Goal: Task Accomplishment & Management: Manage account settings

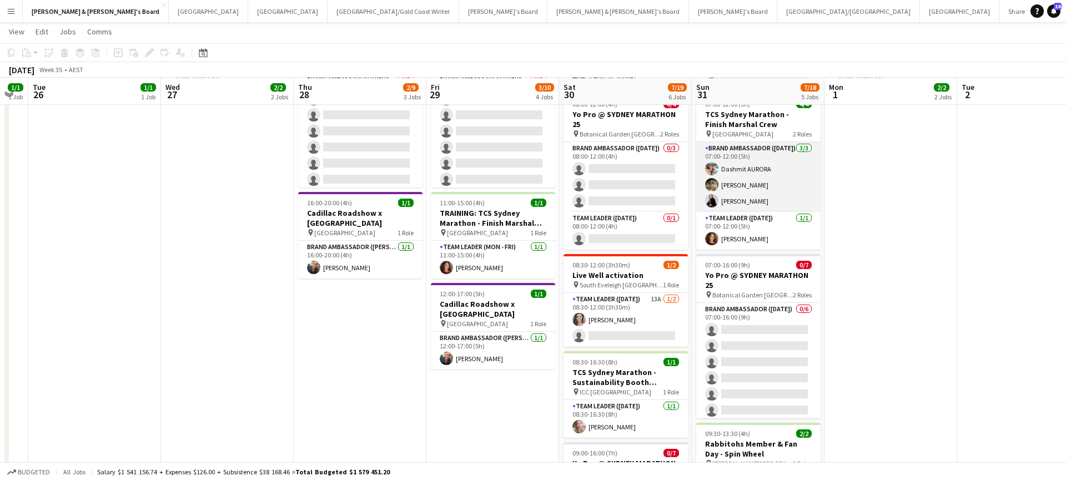
scroll to position [197, 0]
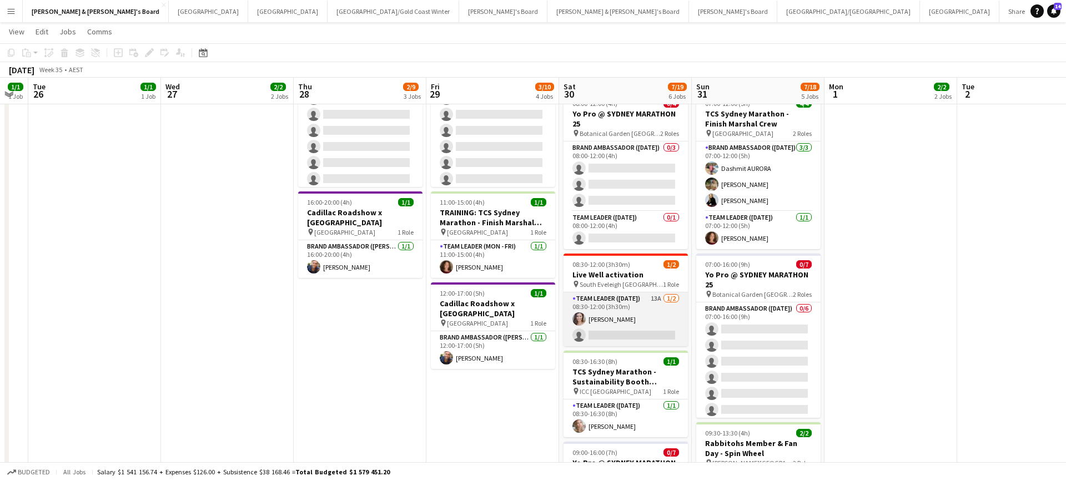
click at [651, 318] on app-card-role "Team Leader ([DATE]) 13A [DATE] 08:30-12:00 (3h30m) [PERSON_NAME] single-neutra…" at bounding box center [626, 320] width 124 height 54
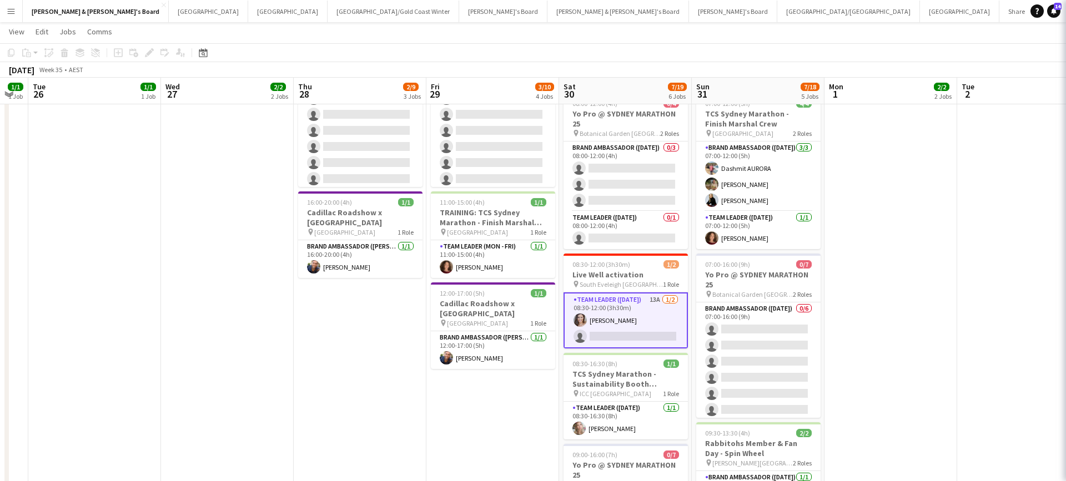
click at [651, 318] on app-card-role "Team Leader ([DATE]) 13A [DATE] 08:30-12:00 (3h30m) [PERSON_NAME] single-neutra…" at bounding box center [626, 321] width 124 height 56
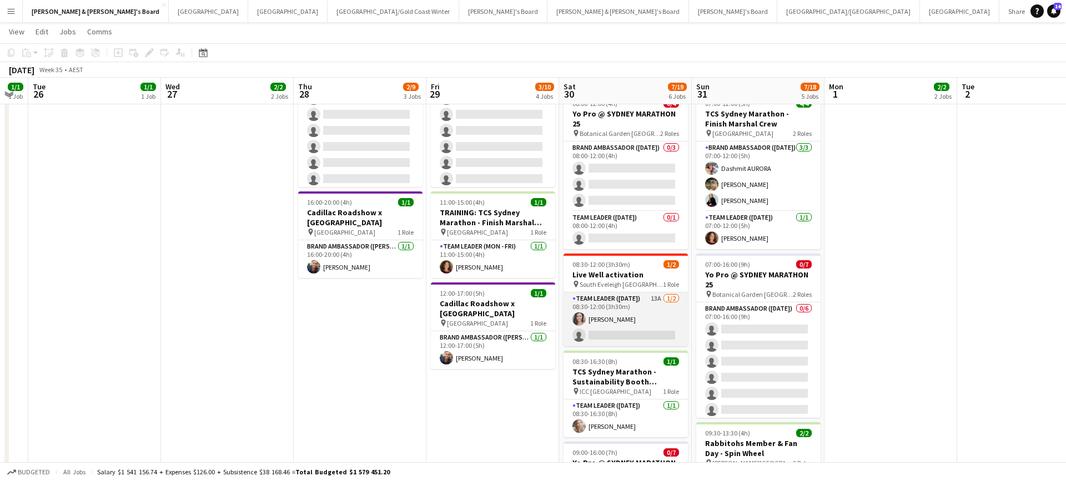
click at [641, 328] on app-card-role "Team Leader ([DATE]) 13A [DATE] 08:30-12:00 (3h30m) [PERSON_NAME] single-neutra…" at bounding box center [626, 320] width 124 height 54
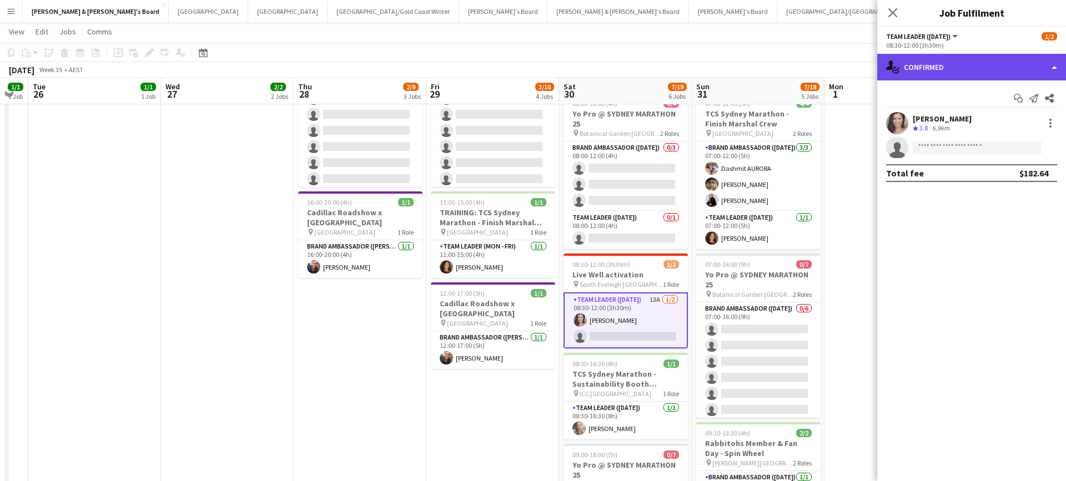
click at [974, 74] on div "single-neutral-actions-check-2 Confirmed" at bounding box center [971, 67] width 189 height 27
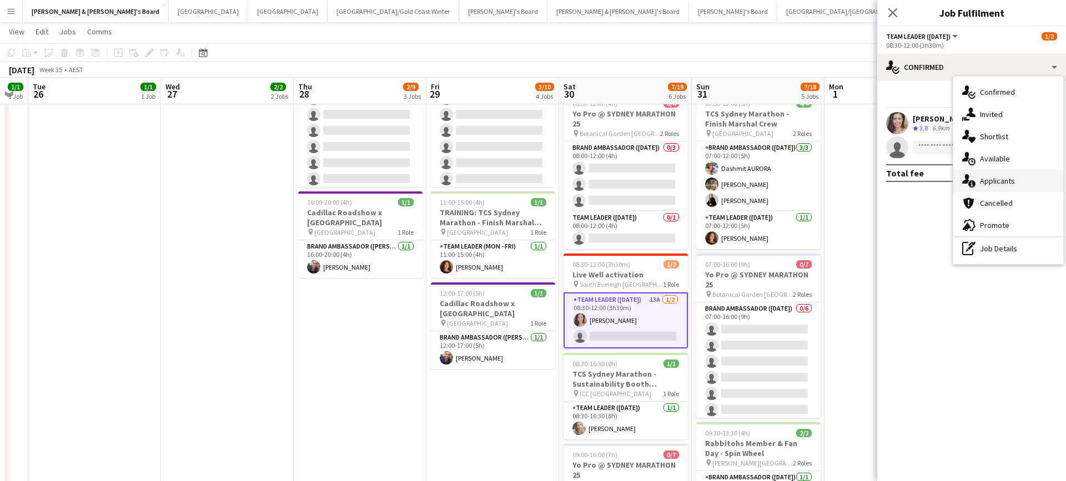
click at [1008, 179] on div "single-neutral-actions-information Applicants" at bounding box center [1008, 181] width 110 height 22
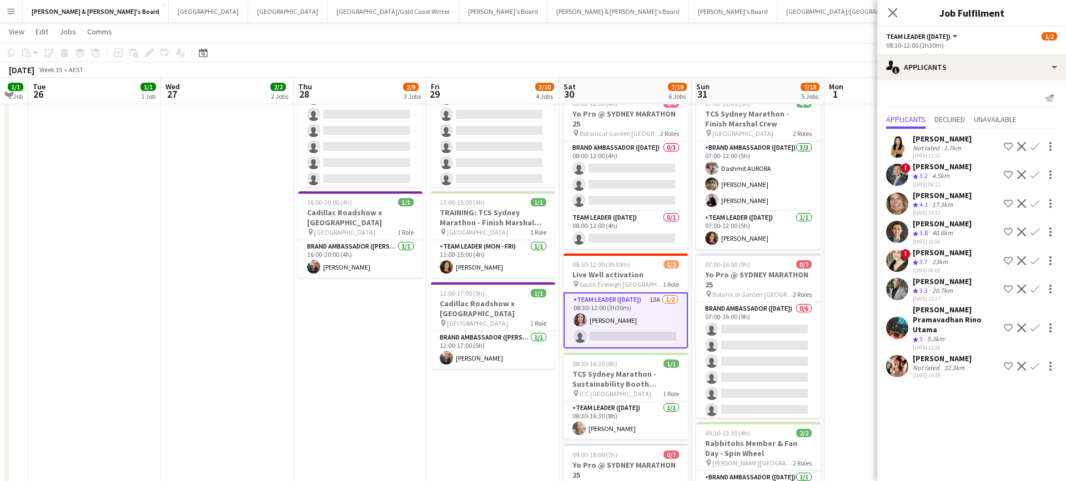
click at [479, 421] on app-date-cell "07:30-20:00 (12h30m) 1/1 TCS Sydney Marathon - Sustainability Booth Support pin…" at bounding box center [492, 325] width 133 height 797
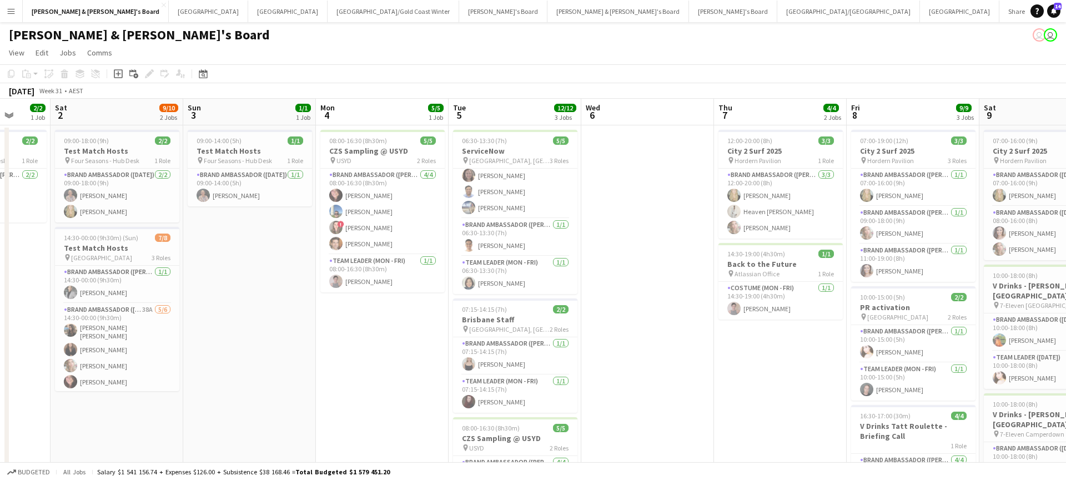
scroll to position [20, 0]
click at [508, 277] on app-card-role "Team Leader (Mon - Fri) [DATE] 06:30-13:30 (7h) [PERSON_NAME]" at bounding box center [515, 276] width 124 height 38
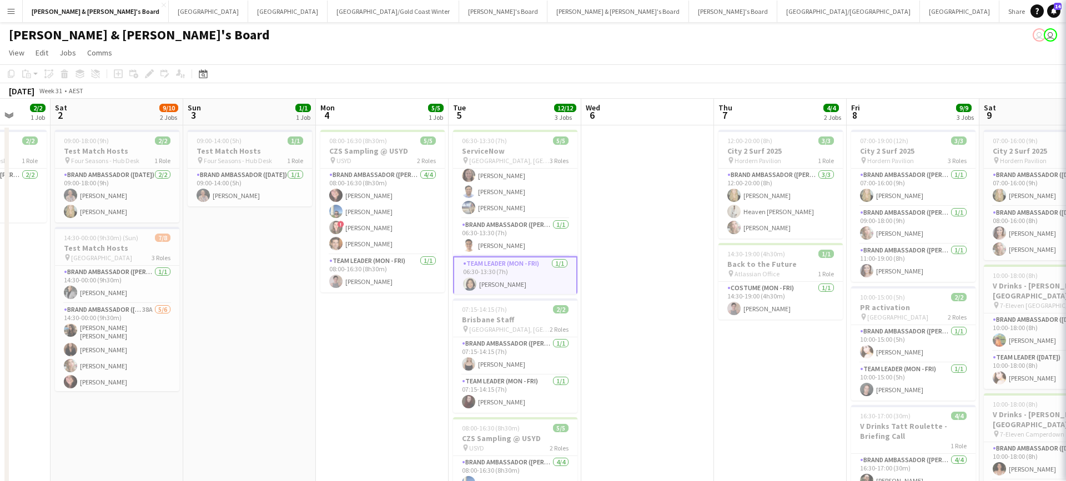
click at [508, 277] on app-card-role "Team Leader (Mon - Fri) [DATE] 06:30-13:30 (7h) [PERSON_NAME]" at bounding box center [515, 277] width 124 height 40
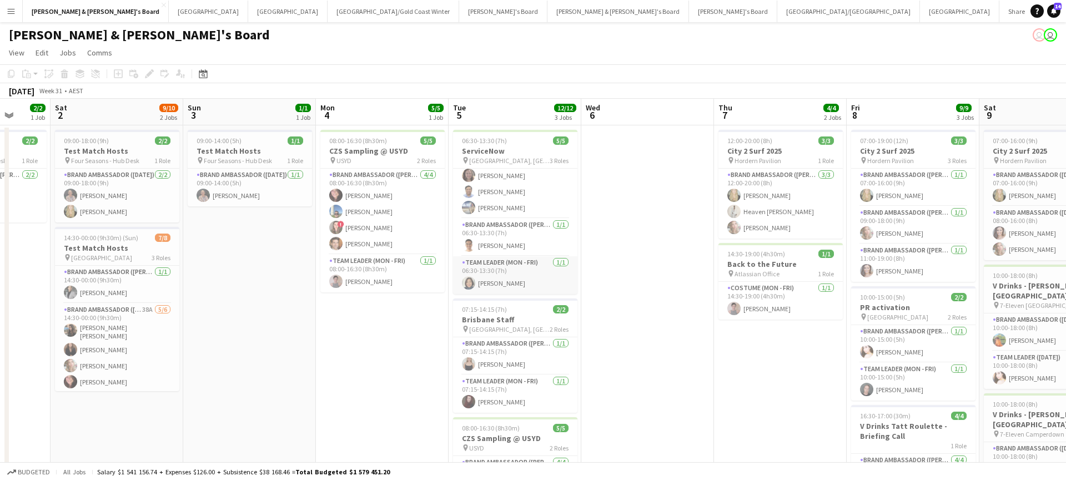
click at [552, 267] on app-card-role "Team Leader (Mon - Fri) [DATE] 06:30-13:30 (7h) [PERSON_NAME]" at bounding box center [515, 276] width 124 height 38
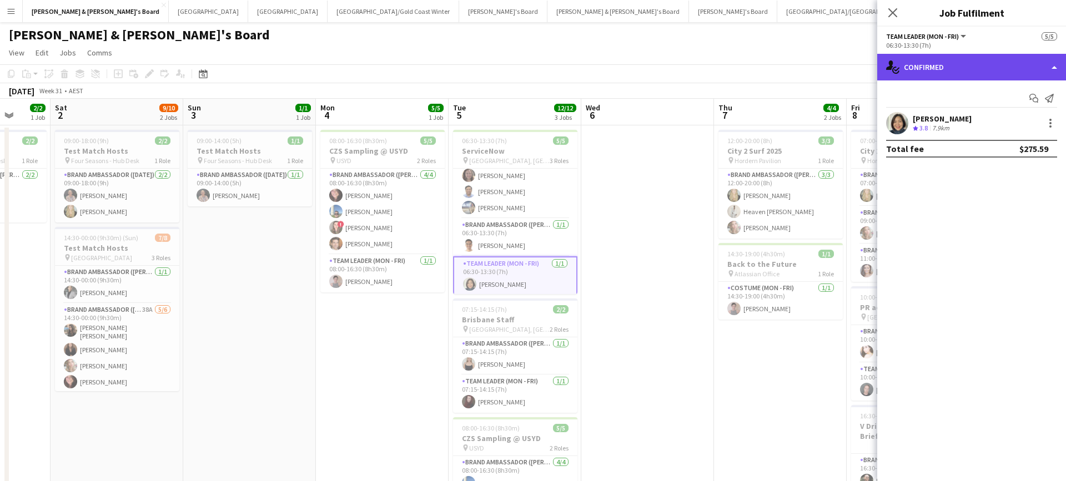
click at [983, 67] on div "single-neutral-actions-check-2 Confirmed" at bounding box center [971, 67] width 189 height 27
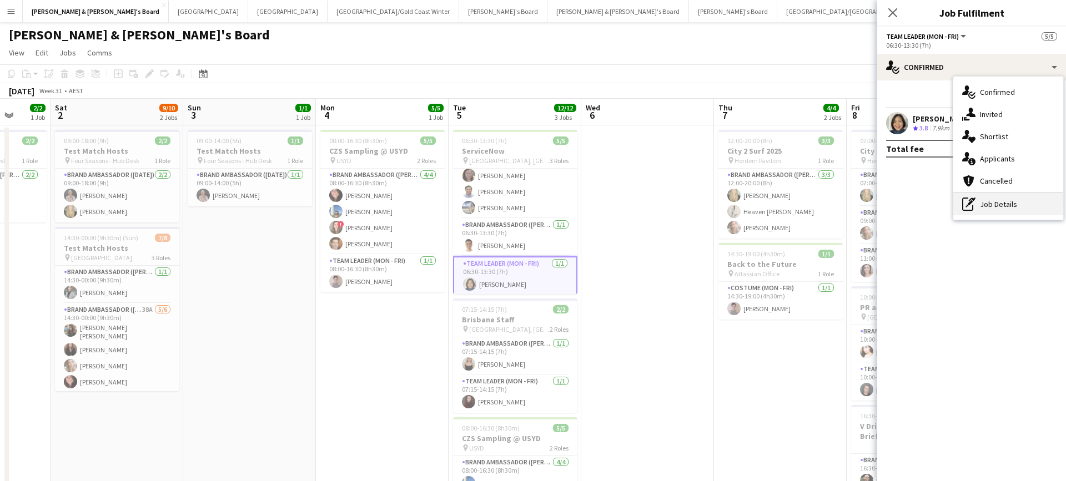
click at [989, 204] on div "pen-write Job Details" at bounding box center [1008, 204] width 110 height 22
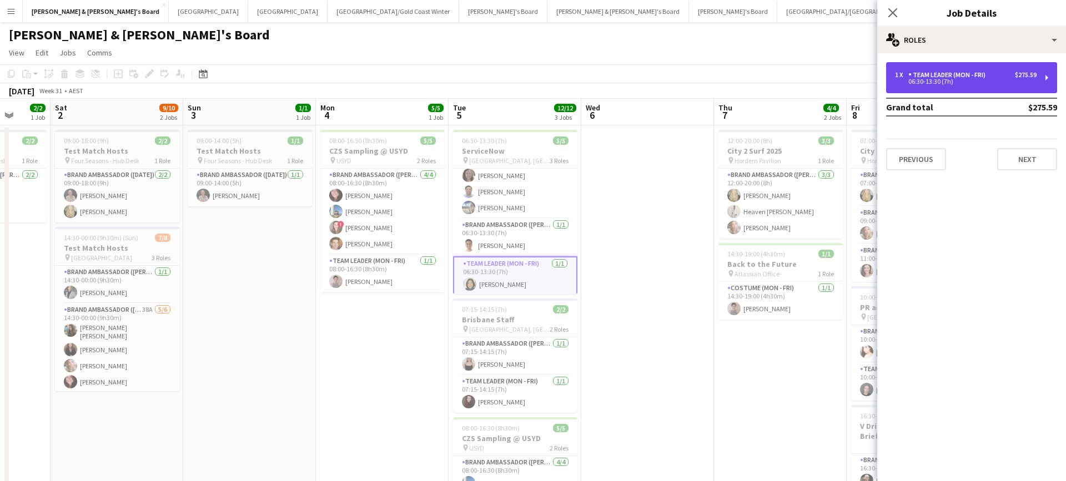
click at [957, 91] on div "1 x Team Leader (Mon - Fri) $275.59 06:30-13:30 (7h)" at bounding box center [971, 77] width 171 height 31
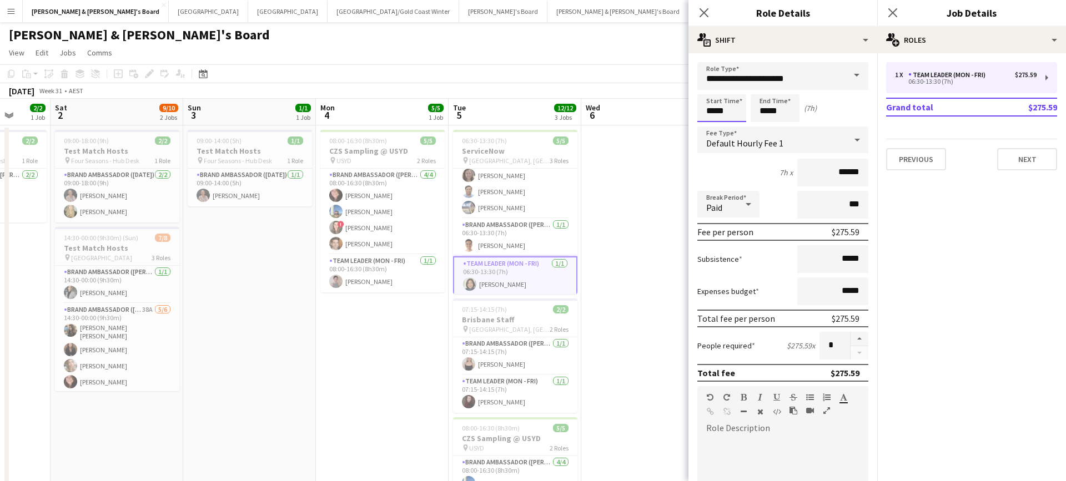
click at [725, 106] on body "Menu Boards Boards Boards All jobs Status Workforce Workforce My Workforce Recr…" at bounding box center [533, 470] width 1066 height 941
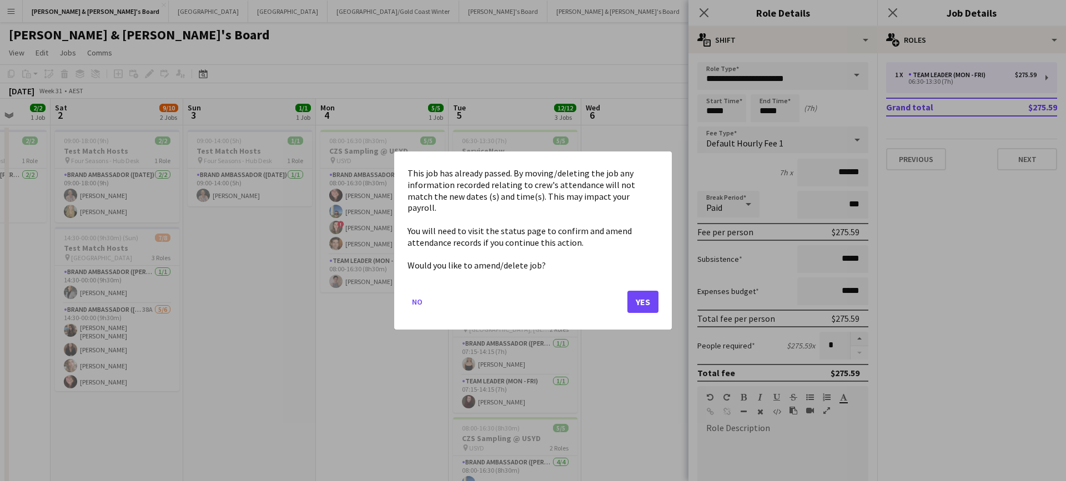
click at [650, 293] on button "Yes" at bounding box center [642, 302] width 31 height 22
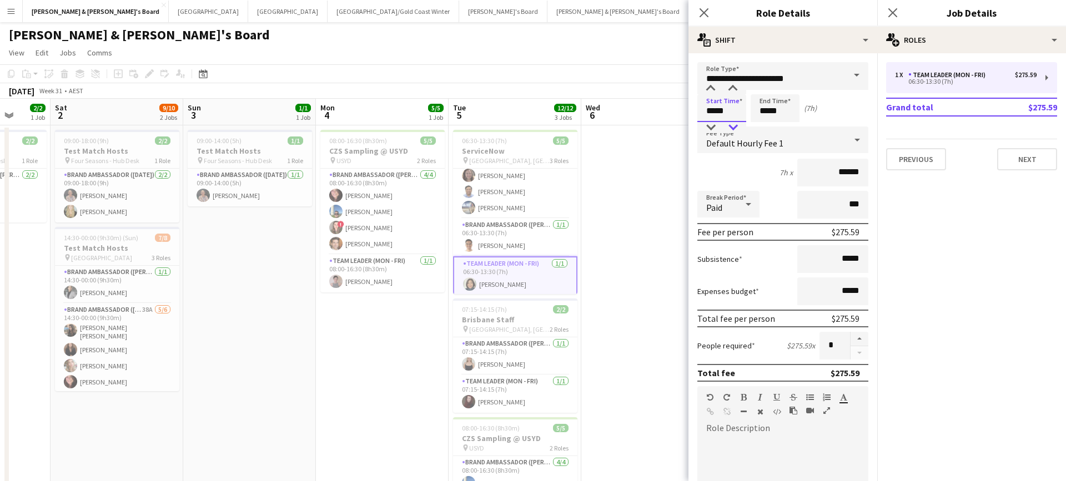
type input "*****"
click at [735, 123] on div at bounding box center [733, 127] width 22 height 11
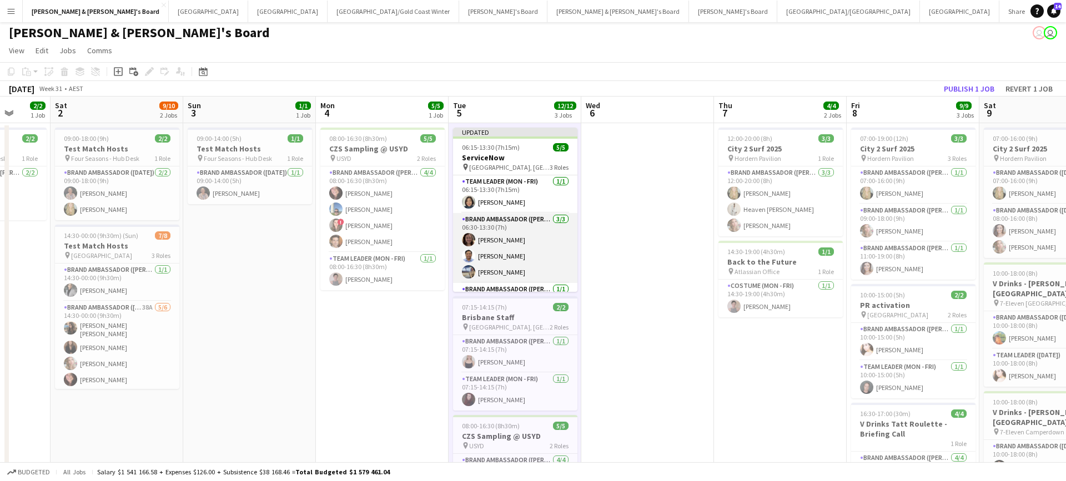
scroll to position [0, 0]
click at [525, 158] on h3 "ServiceNow" at bounding box center [515, 158] width 124 height 10
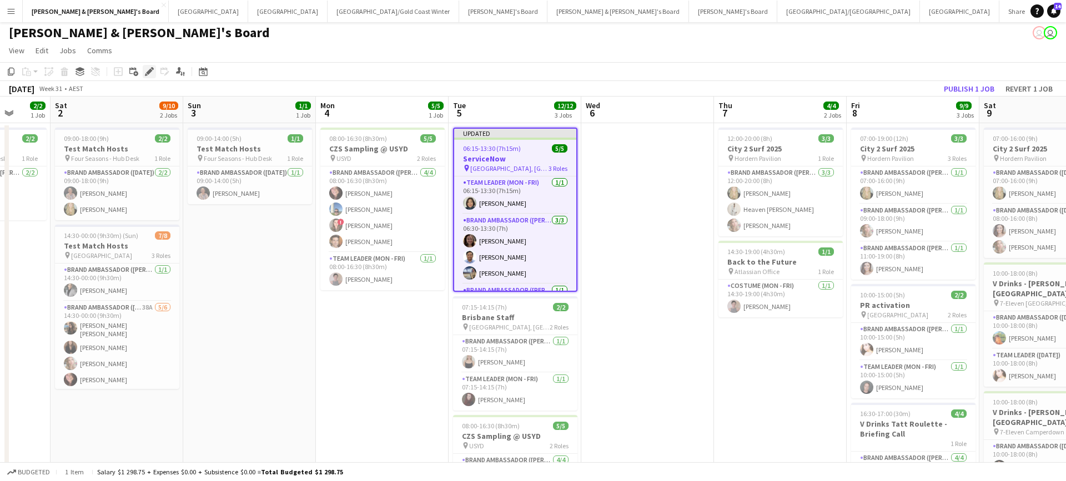
click at [149, 74] on icon "Edit" at bounding box center [149, 71] width 9 height 9
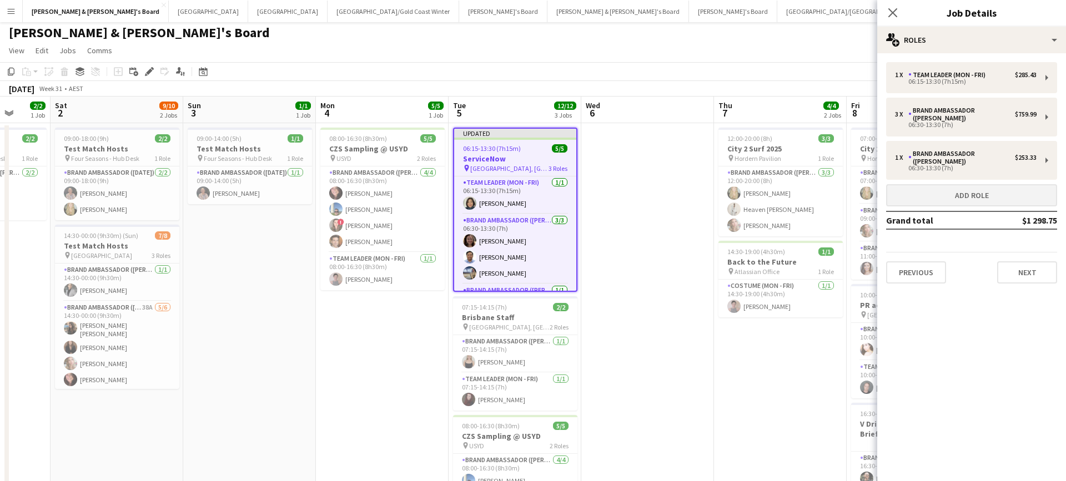
click at [917, 188] on button "Add role" at bounding box center [971, 195] width 171 height 22
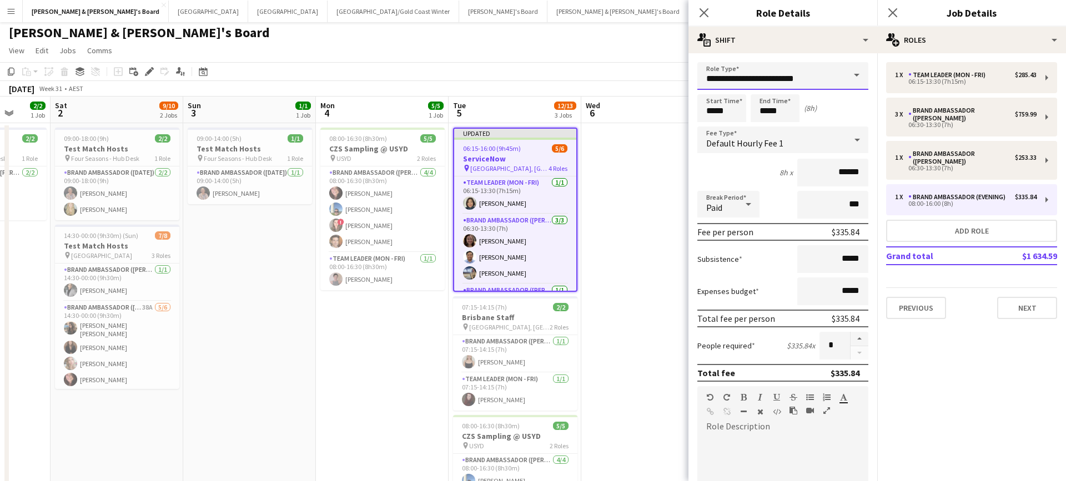
click at [843, 71] on input "**********" at bounding box center [782, 76] width 171 height 28
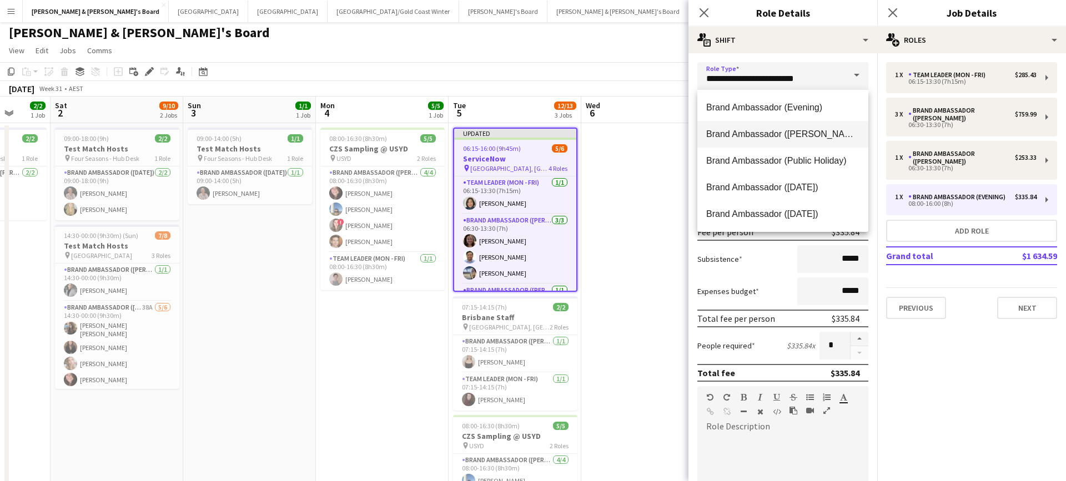
click at [793, 138] on span "Brand Ambassador ([PERSON_NAME])" at bounding box center [782, 134] width 153 height 11
type input "**********"
type input "******"
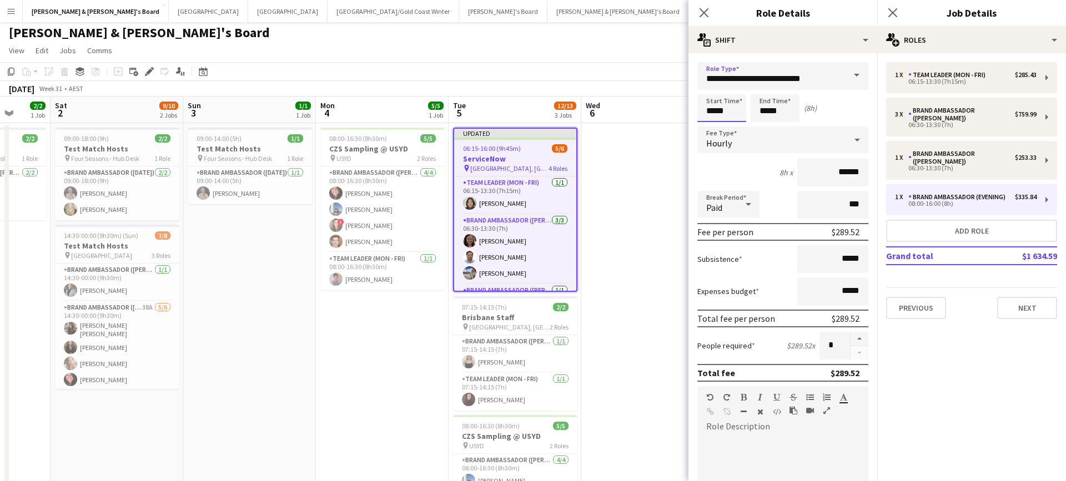
click at [716, 109] on input "*****" at bounding box center [721, 108] width 49 height 28
click at [709, 123] on div at bounding box center [711, 127] width 22 height 11
click at [736, 87] on div at bounding box center [733, 88] width 22 height 11
type input "*****"
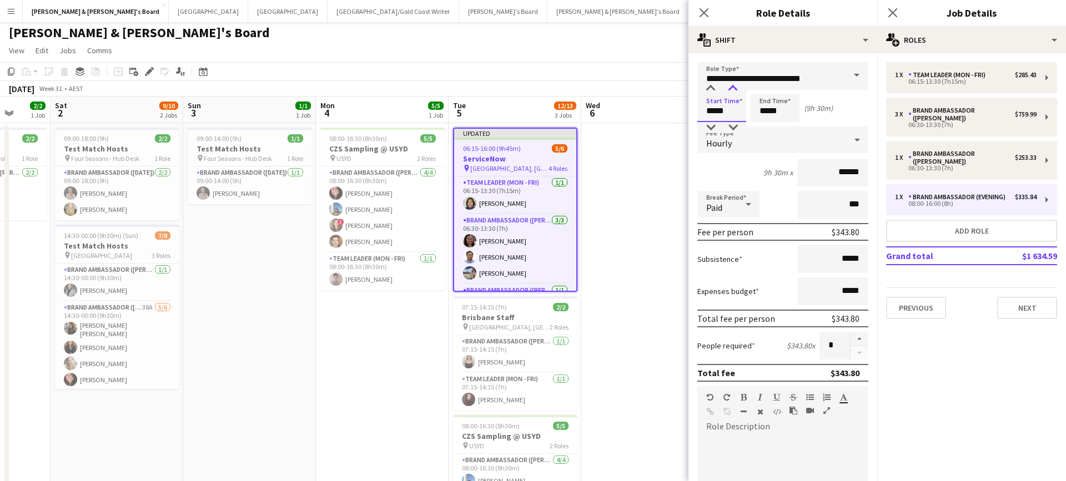
click at [736, 87] on div at bounding box center [733, 88] width 22 height 11
click at [769, 103] on input "*****" at bounding box center [775, 108] width 49 height 28
click at [765, 128] on div at bounding box center [764, 127] width 22 height 11
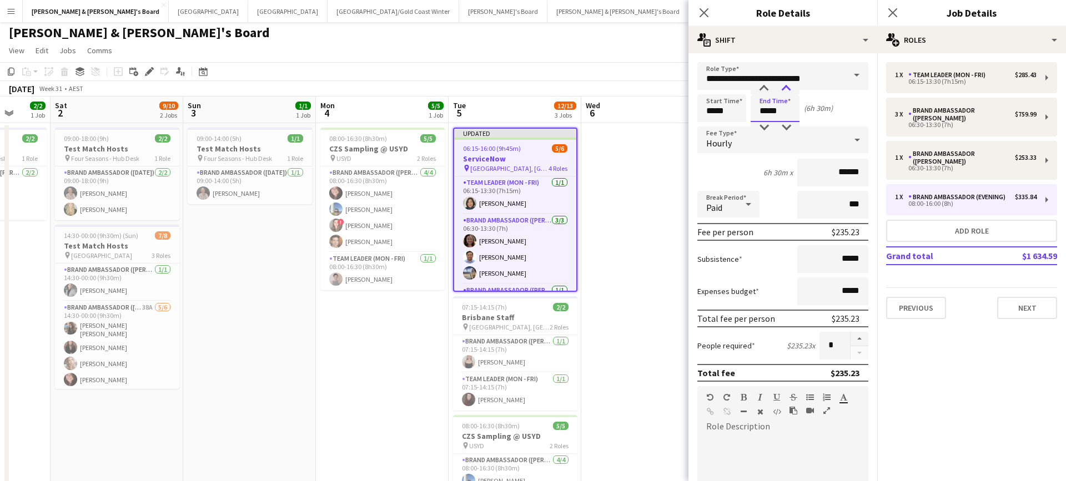
click at [786, 89] on div at bounding box center [786, 88] width 22 height 11
type input "*****"
click at [786, 89] on div at bounding box center [786, 88] width 22 height 11
click at [728, 100] on input "*****" at bounding box center [721, 108] width 49 height 28
type input "*****"
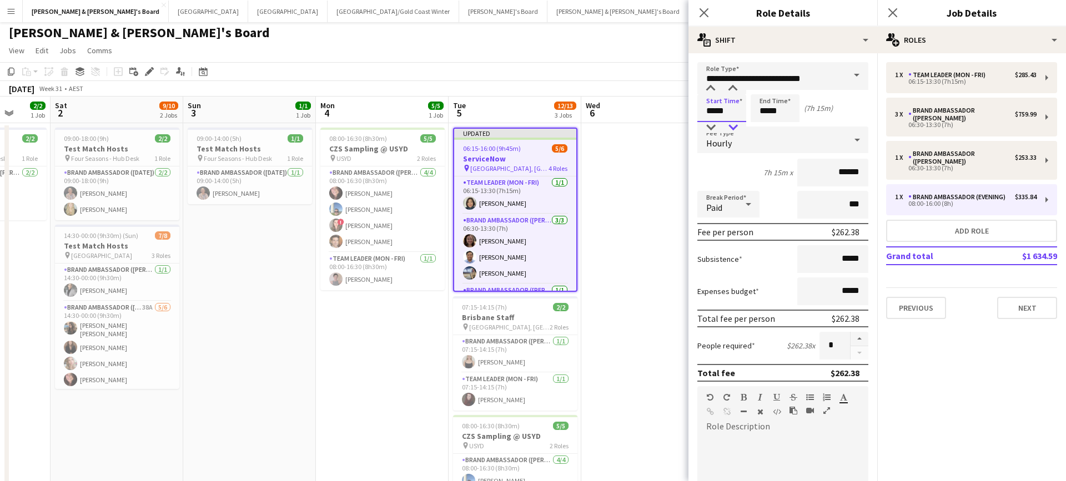
click at [730, 127] on div at bounding box center [733, 127] width 22 height 11
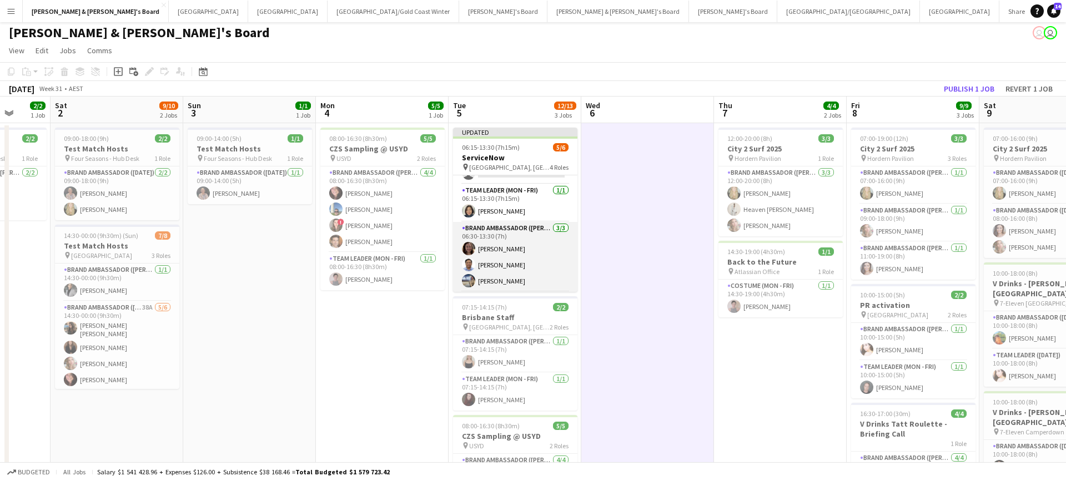
scroll to position [31, 0]
click at [505, 277] on app-card-role "Brand Ambassador (Mon - Fri) [DATE] 06:30-13:30 (7h) [PERSON_NAME] [PERSON_NAME…" at bounding box center [515, 255] width 124 height 70
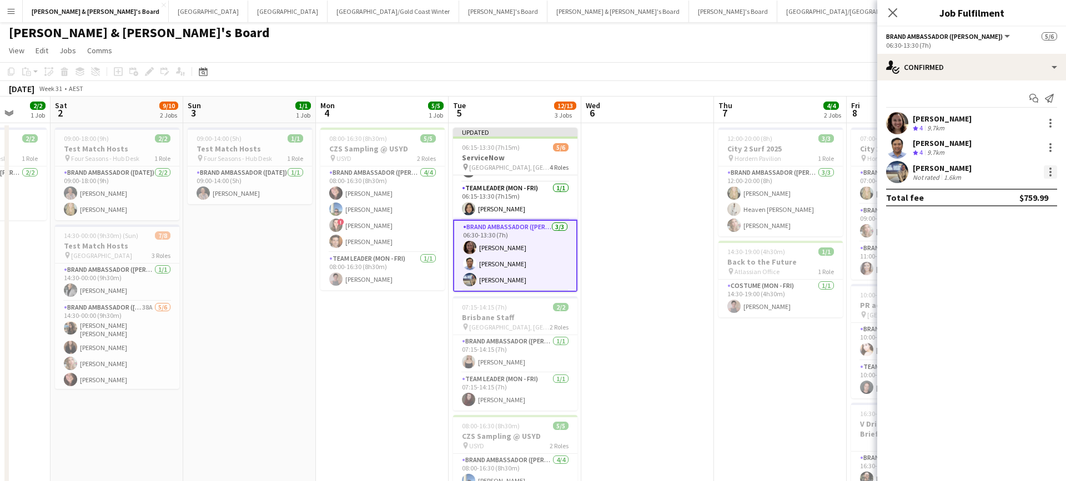
click at [1051, 173] on div at bounding box center [1050, 171] width 13 height 13
click at [1004, 224] on button "Switch crew" at bounding box center [1014, 219] width 87 height 27
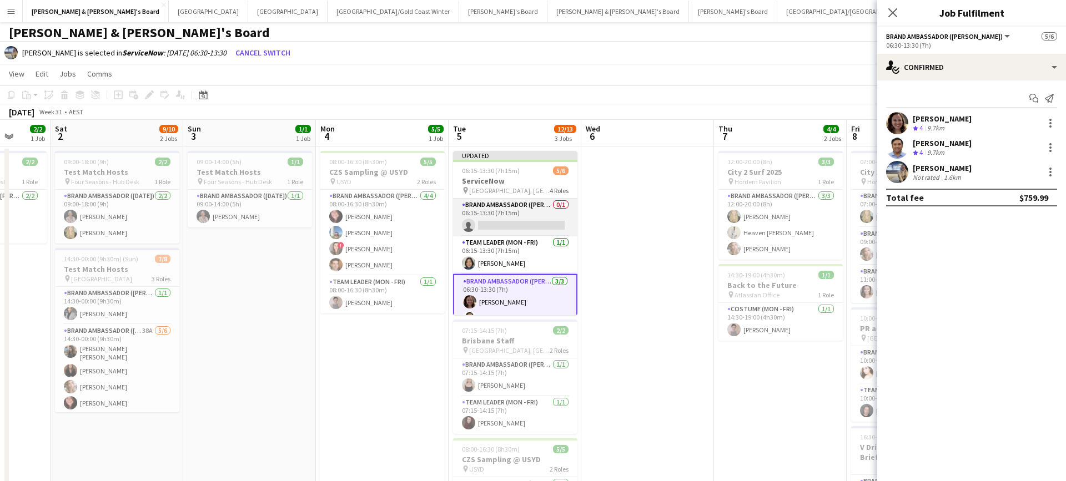
scroll to position [0, 0]
click at [546, 213] on app-card-role "Brand Ambassador (Mon - Fri) 0/1 06:15-13:30 (7h15m) single-neutral-actions" at bounding box center [515, 218] width 124 height 38
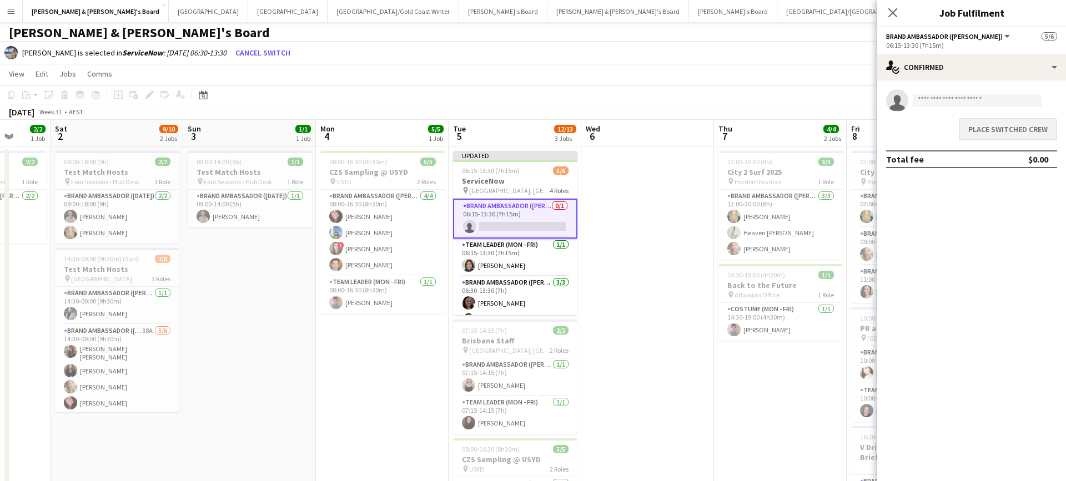
click at [987, 131] on button "Place switched crew" at bounding box center [1008, 129] width 98 height 22
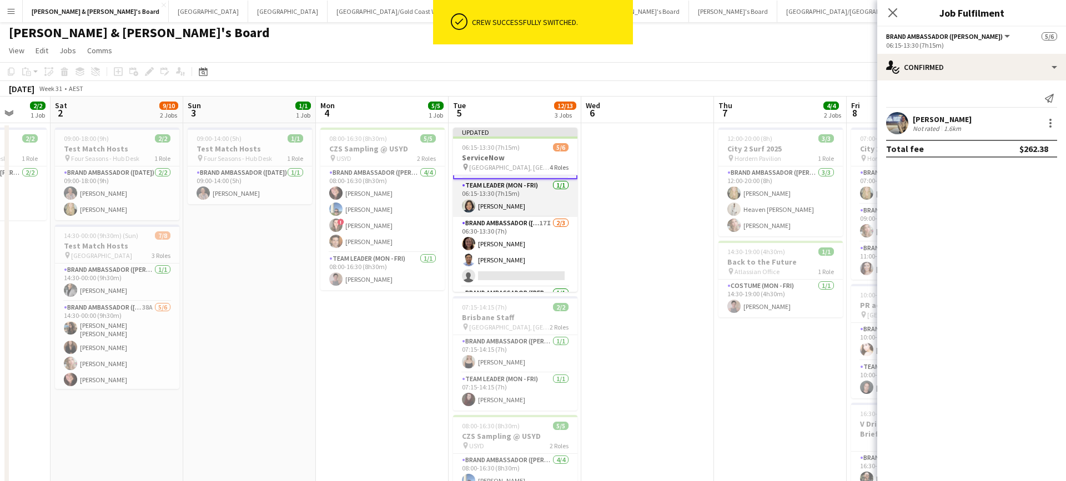
scroll to position [37, 0]
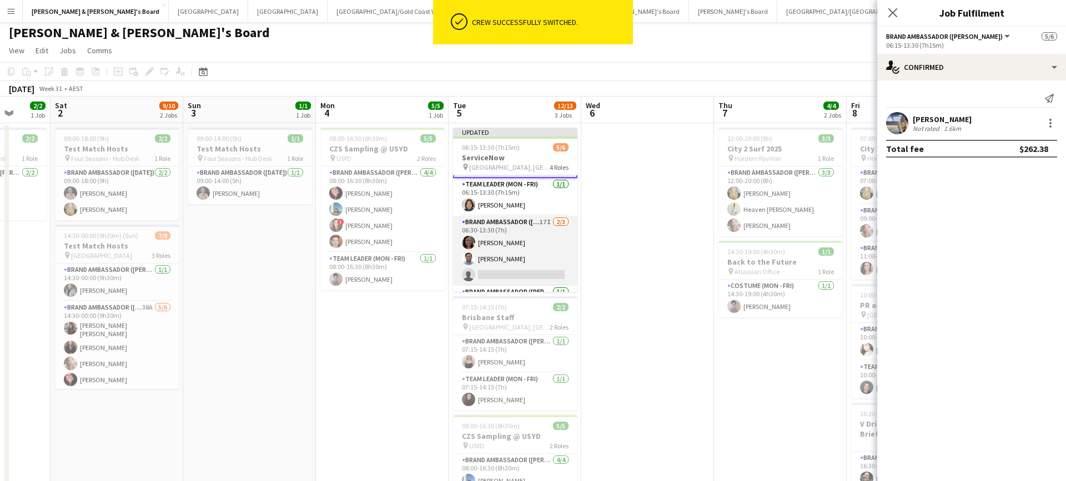
click at [545, 253] on app-card-role "Brand Ambassador (Mon - Fri) 17I [DATE] 06:30-13:30 (7h) [PERSON_NAME] [PERSON_…" at bounding box center [515, 251] width 124 height 70
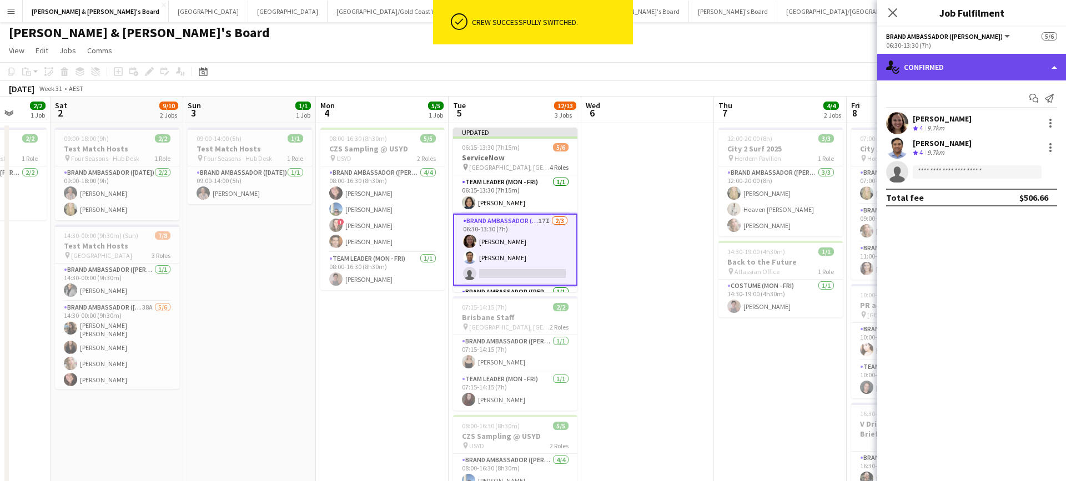
click at [976, 68] on div "single-neutral-actions-check-2 Confirmed" at bounding box center [971, 67] width 189 height 27
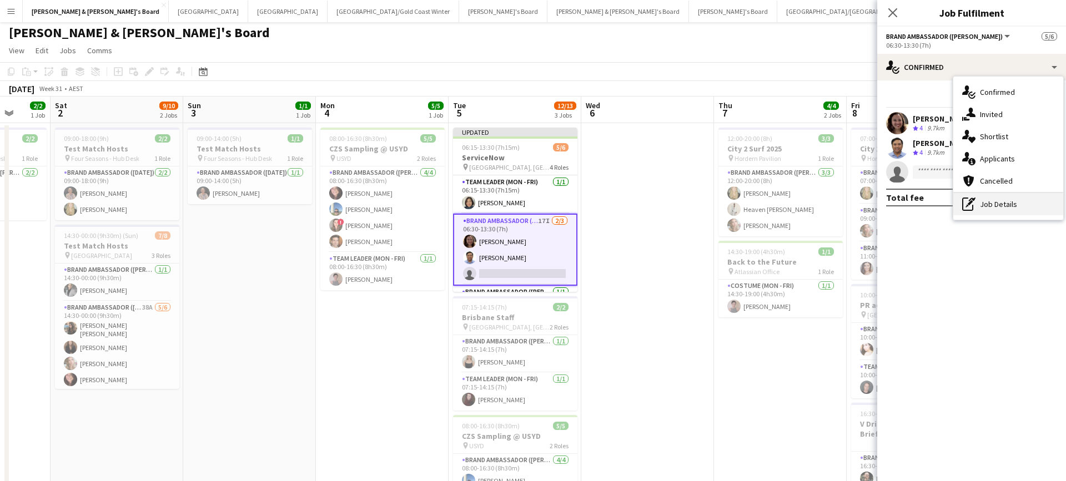
click at [988, 203] on div "pen-write Job Details" at bounding box center [1008, 204] width 110 height 22
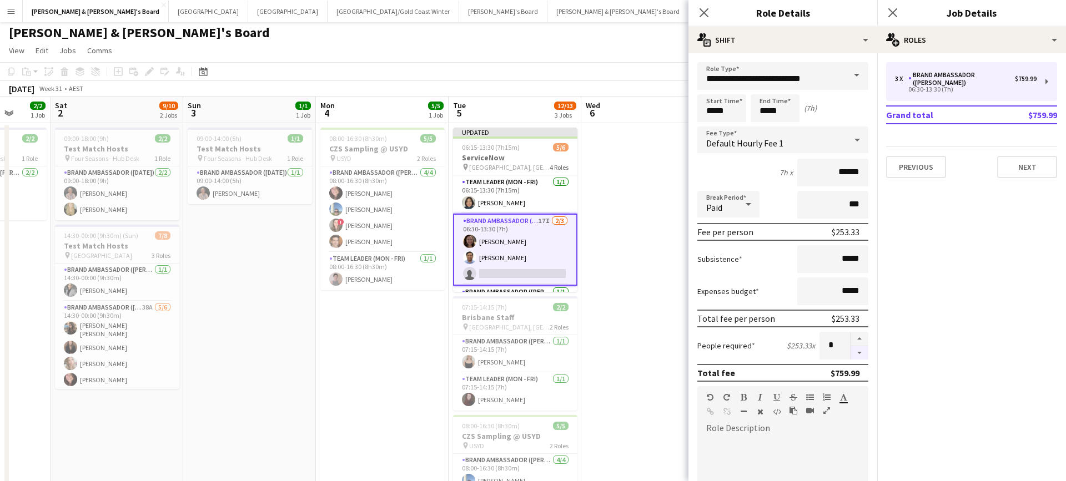
click at [860, 353] on button "button" at bounding box center [860, 353] width 18 height 14
type input "*"
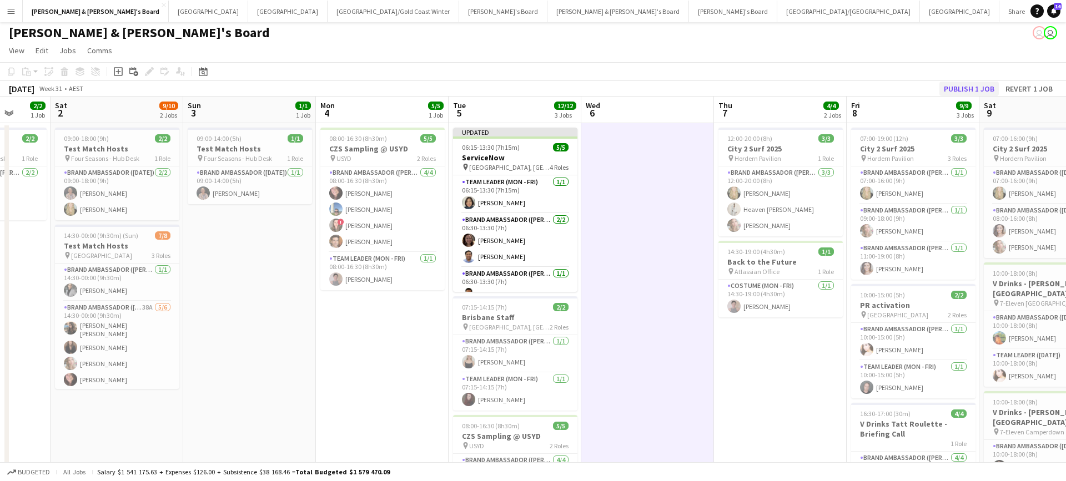
click at [981, 93] on button "Publish 1 job" at bounding box center [968, 89] width 59 height 14
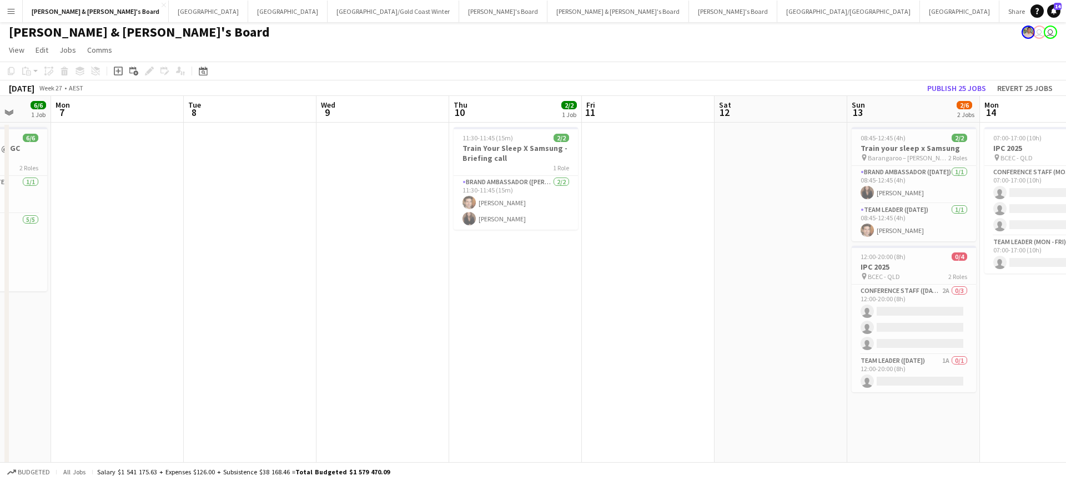
scroll to position [0, 0]
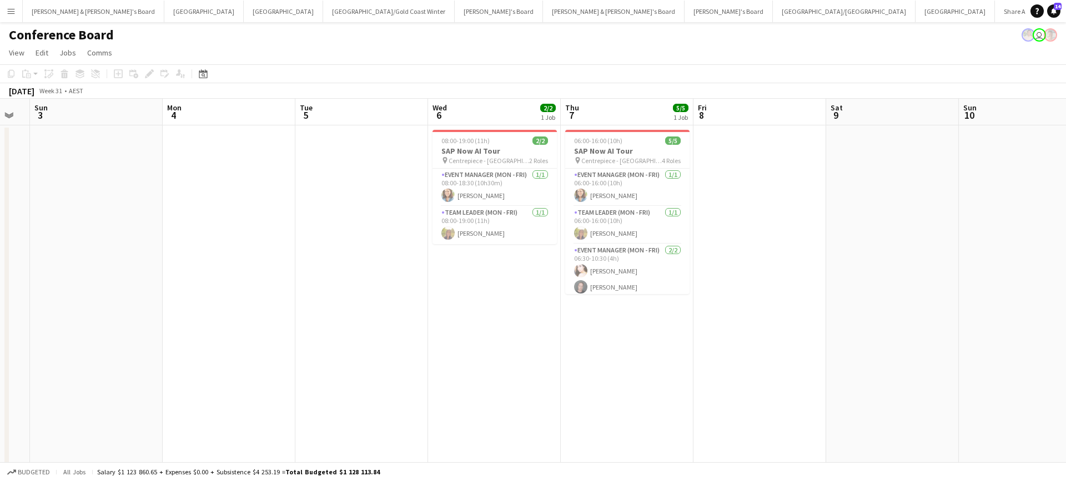
scroll to position [0, 391]
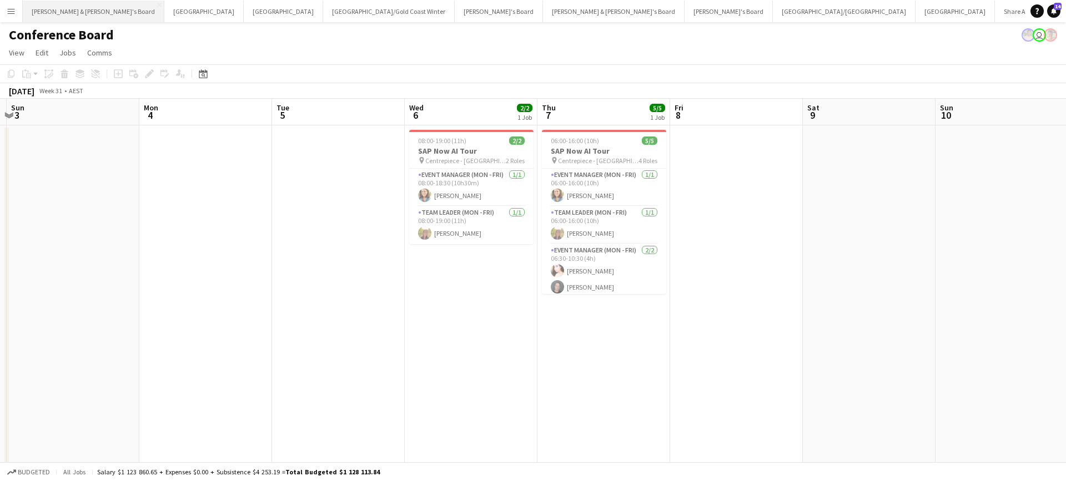
click at [82, 15] on button "[PERSON_NAME] & [PERSON_NAME]'s Board Close" at bounding box center [94, 12] width 142 height 22
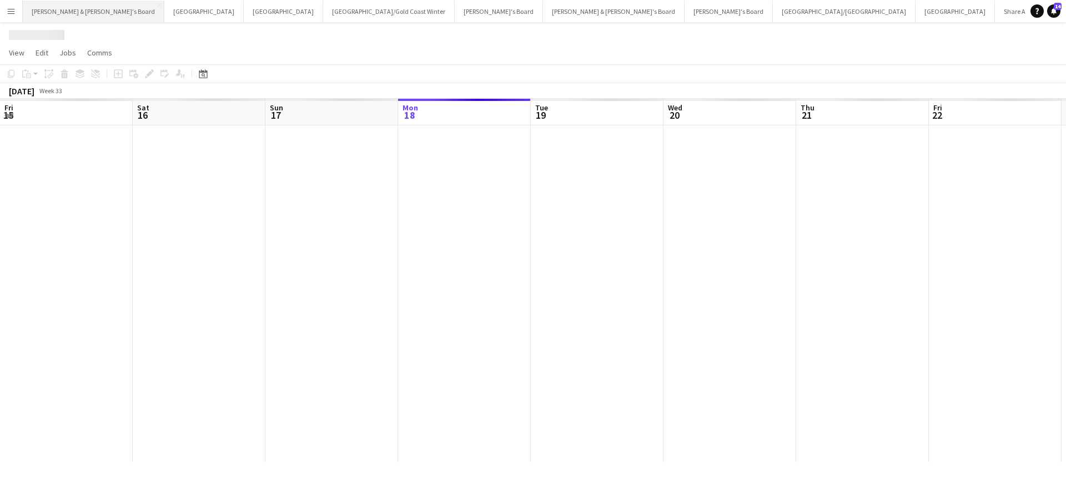
click at [82, 15] on button "[PERSON_NAME] & [PERSON_NAME]'s Board Close" at bounding box center [94, 12] width 142 height 22
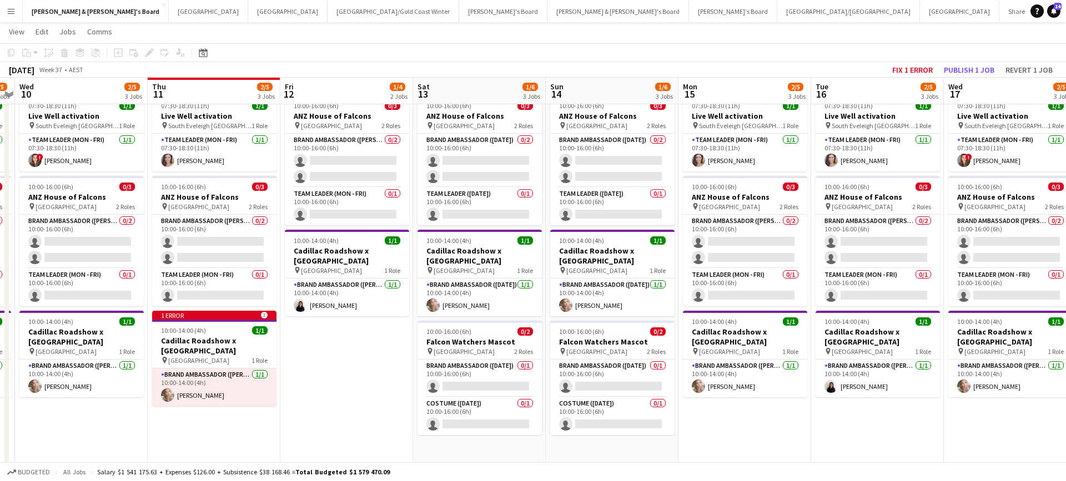
scroll to position [0, 235]
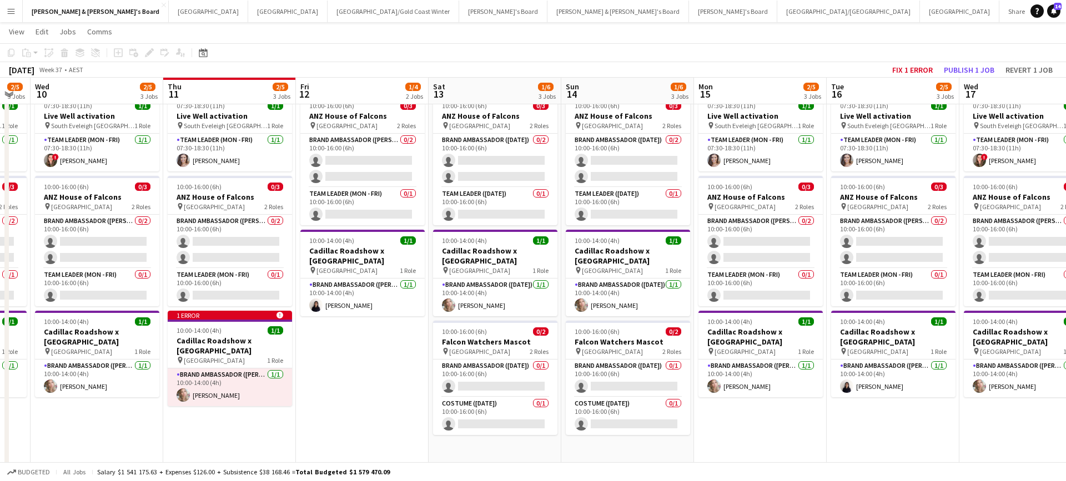
click at [385, 375] on app-date-cell "10:00-16:00 (6h) 0/3 ANZ House of Falcons pin Brisbane 2 Roles Brand Ambassador…" at bounding box center [362, 489] width 133 height 797
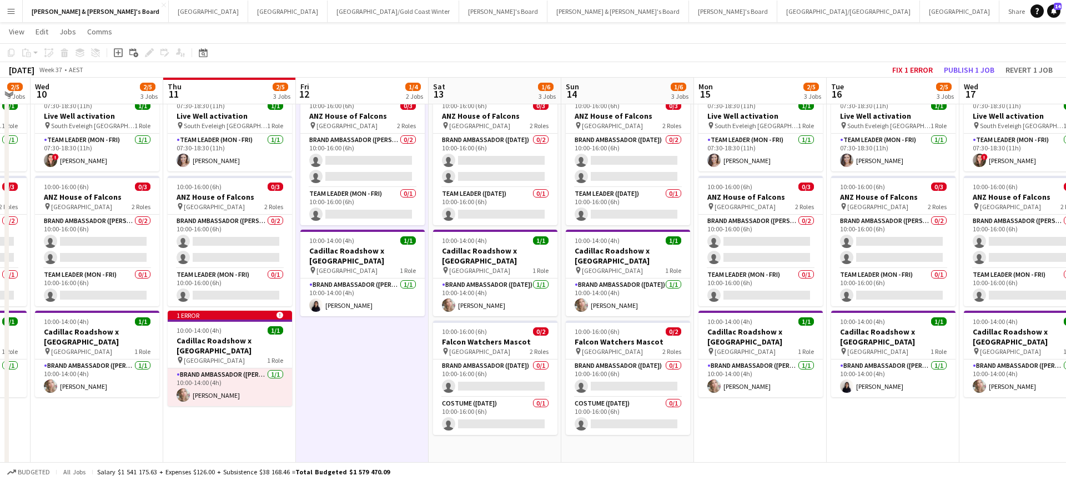
click at [385, 375] on app-date-cell "10:00-16:00 (6h) 0/3 ANZ House of Falcons pin Brisbane 2 Roles Brand Ambassador…" at bounding box center [362, 489] width 133 height 797
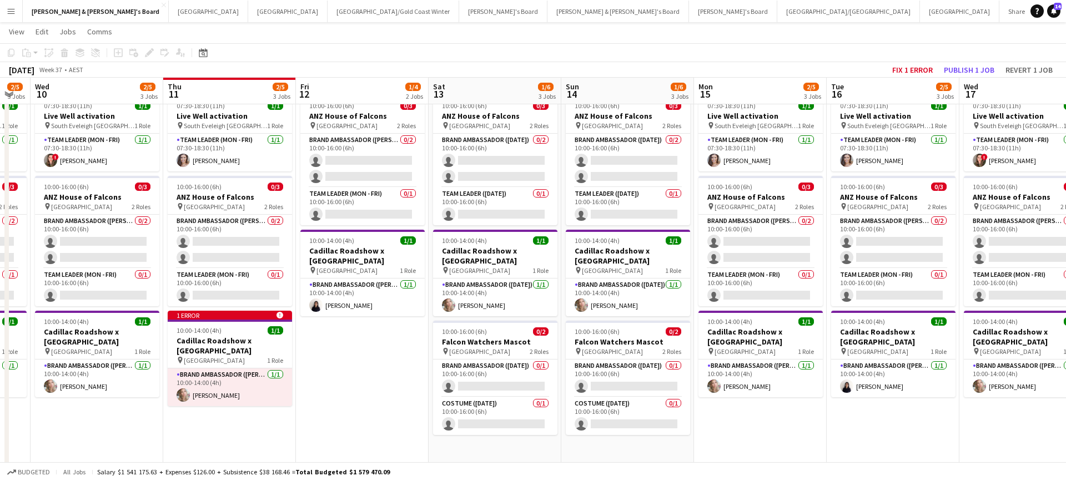
click at [385, 375] on app-date-cell "10:00-16:00 (6h) 0/3 ANZ House of Falcons pin Brisbane 2 Roles Brand Ambassador…" at bounding box center [362, 489] width 133 height 797
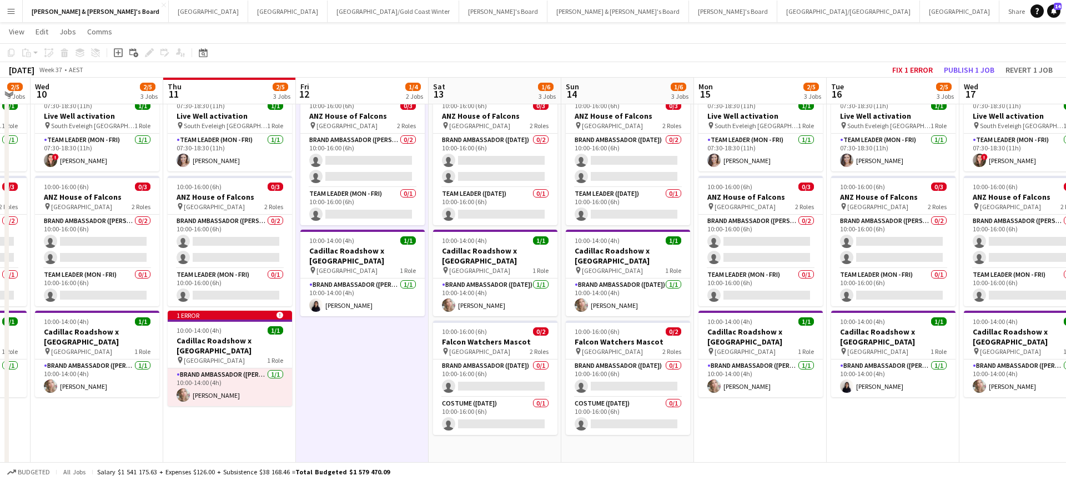
click at [385, 375] on app-date-cell "10:00-16:00 (6h) 0/3 ANZ House of Falcons pin Brisbane 2 Roles Brand Ambassador…" at bounding box center [362, 489] width 133 height 797
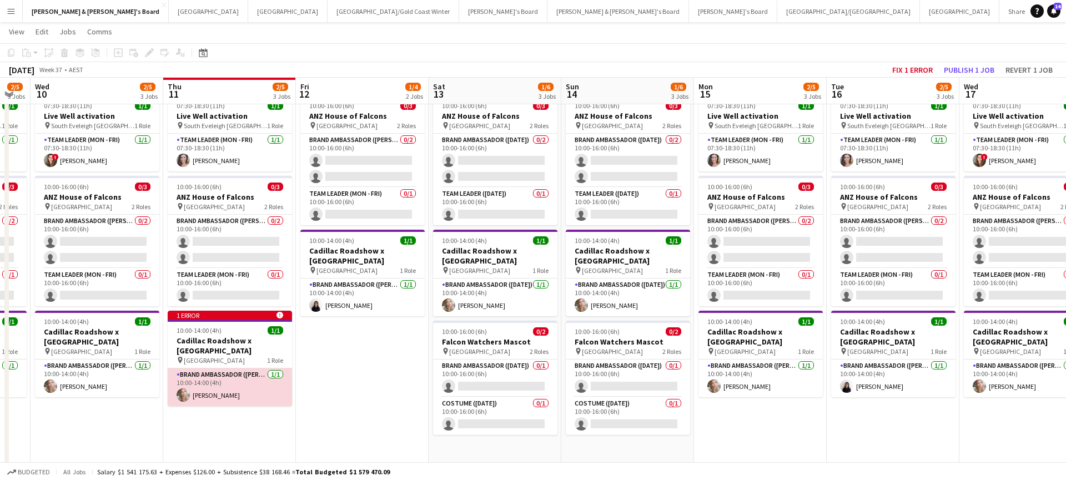
click at [255, 393] on app-card-role "Brand Ambassador (Mon - Fri) [DATE] 10:00-14:00 (4h) [PERSON_NAME]" at bounding box center [230, 388] width 124 height 38
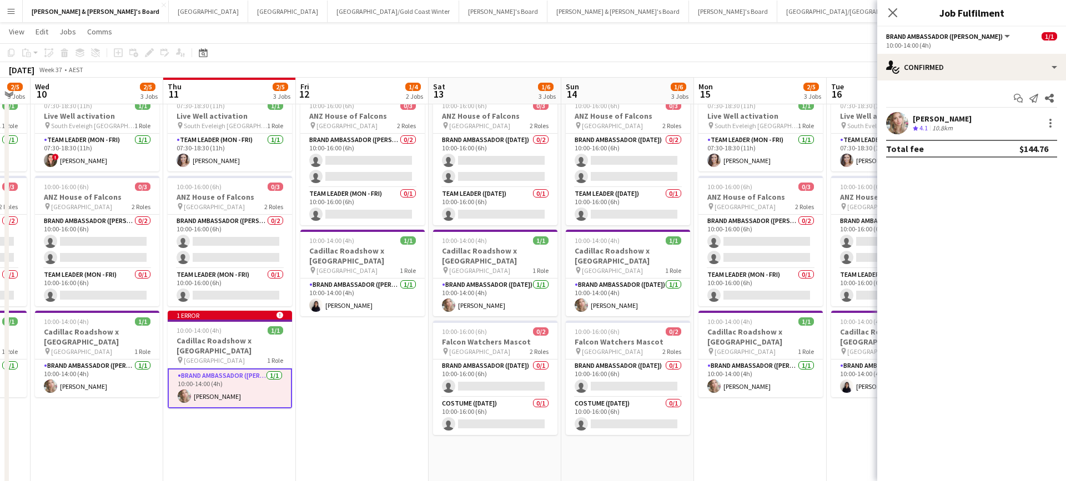
click at [330, 380] on app-date-cell "10:00-16:00 (6h) 0/3 ANZ House of Falcons pin Brisbane 2 Roles Brand Ambassador…" at bounding box center [362, 489] width 133 height 797
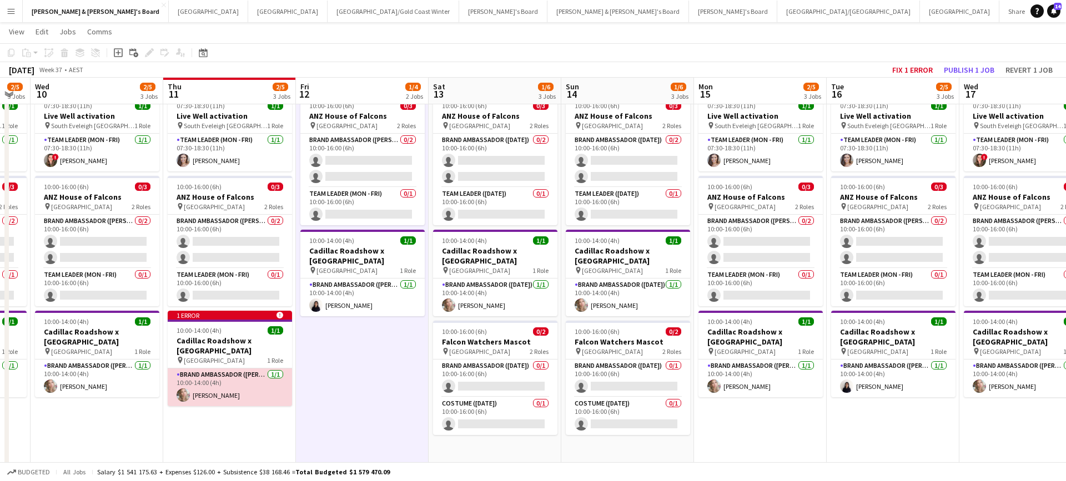
click at [263, 390] on app-card-role "Brand Ambassador (Mon - Fri) [DATE] 10:00-14:00 (4h) [PERSON_NAME]" at bounding box center [230, 388] width 124 height 38
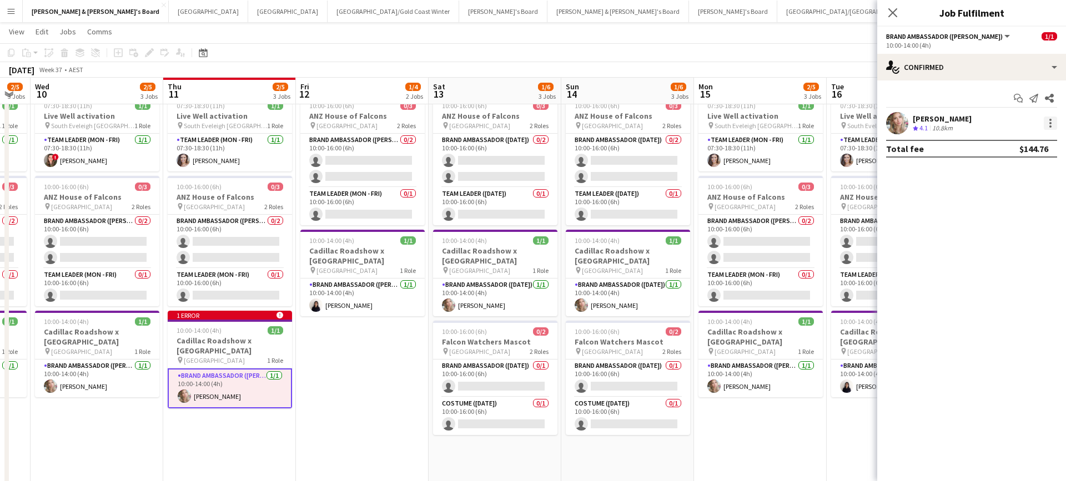
click at [1050, 124] on div at bounding box center [1050, 123] width 13 height 13
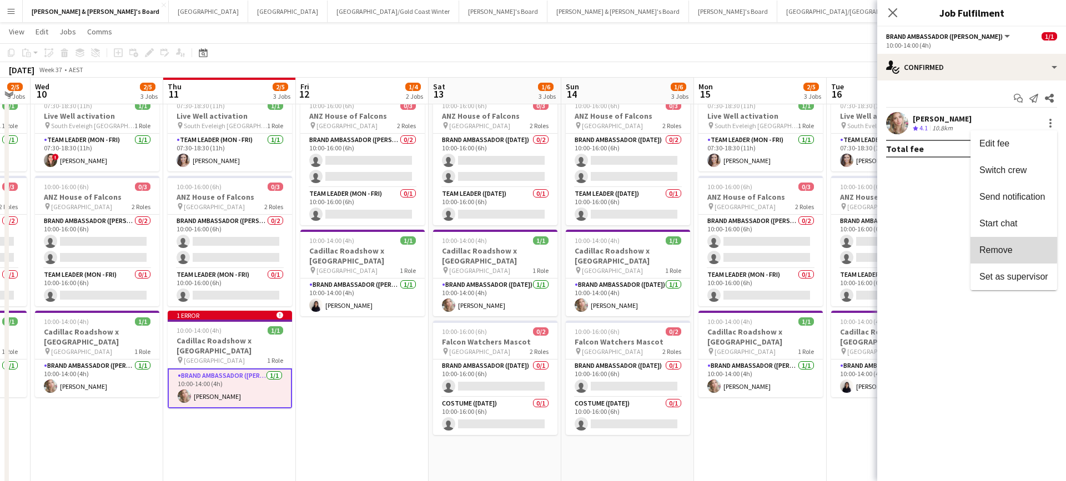
click at [991, 250] on span "Remove" at bounding box center [995, 249] width 33 height 9
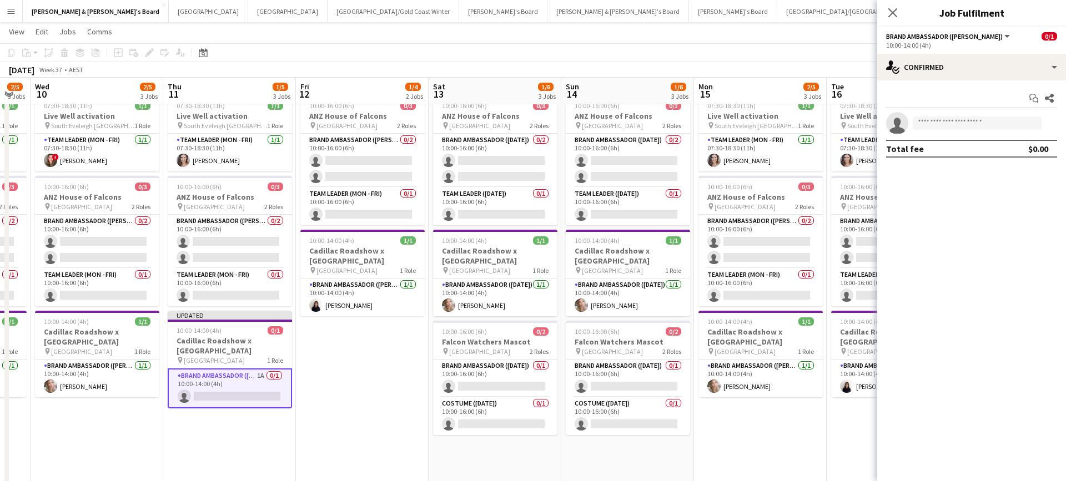
click at [777, 414] on app-date-cell "07:30-18:30 (11h) 1/1 Live Well activation pin South Eveleigh Sydney 1 Role Tea…" at bounding box center [760, 489] width 133 height 797
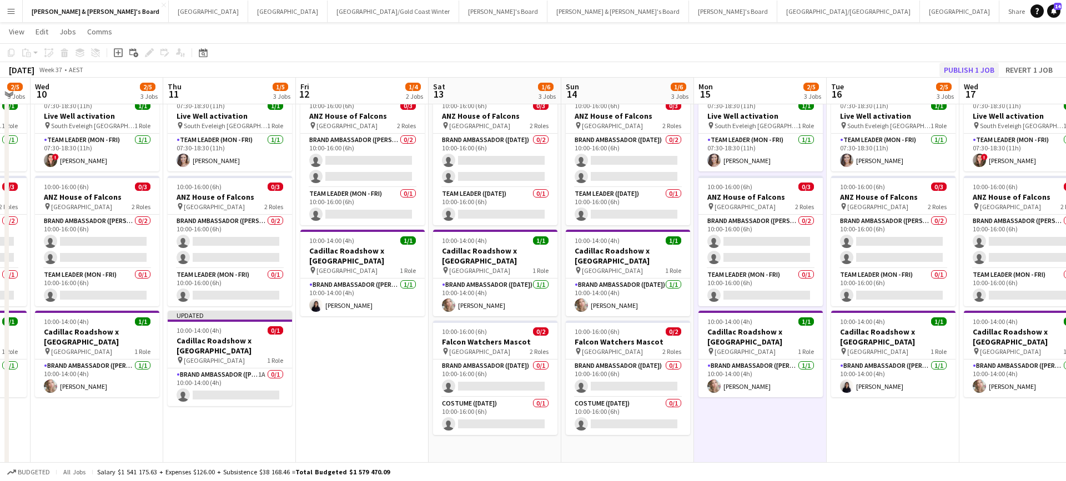
click at [962, 71] on button "Publish 1 job" at bounding box center [968, 70] width 59 height 14
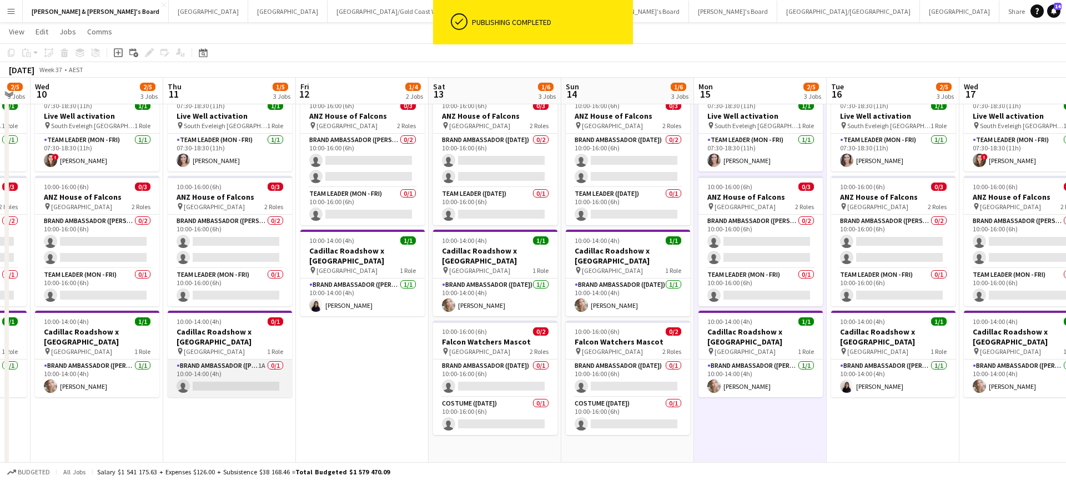
click at [247, 382] on app-card-role "Brand Ambassador (Mon - Fri) 1A 0/1 10:00-14:00 (4h) single-neutral-actions" at bounding box center [230, 379] width 124 height 38
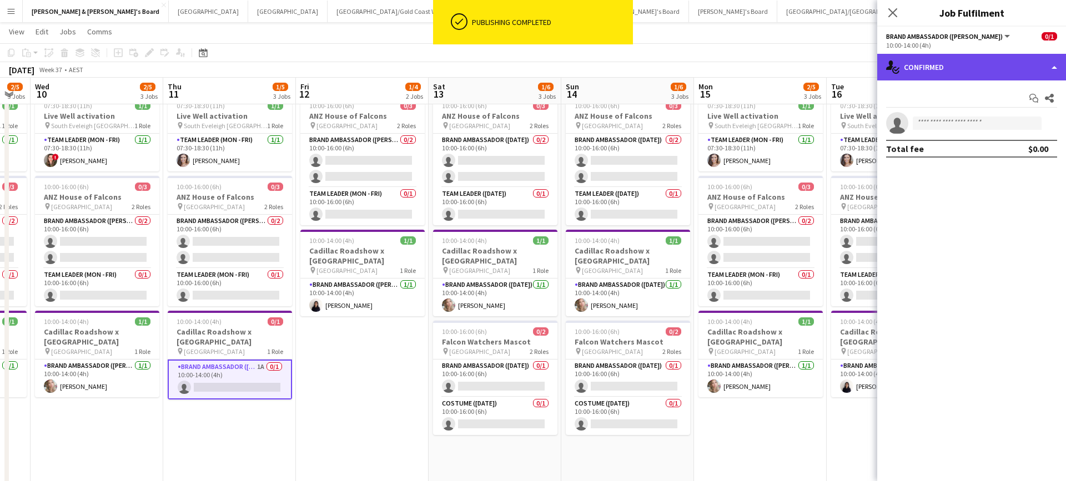
click at [953, 73] on div "single-neutral-actions-check-2 Confirmed" at bounding box center [971, 67] width 189 height 27
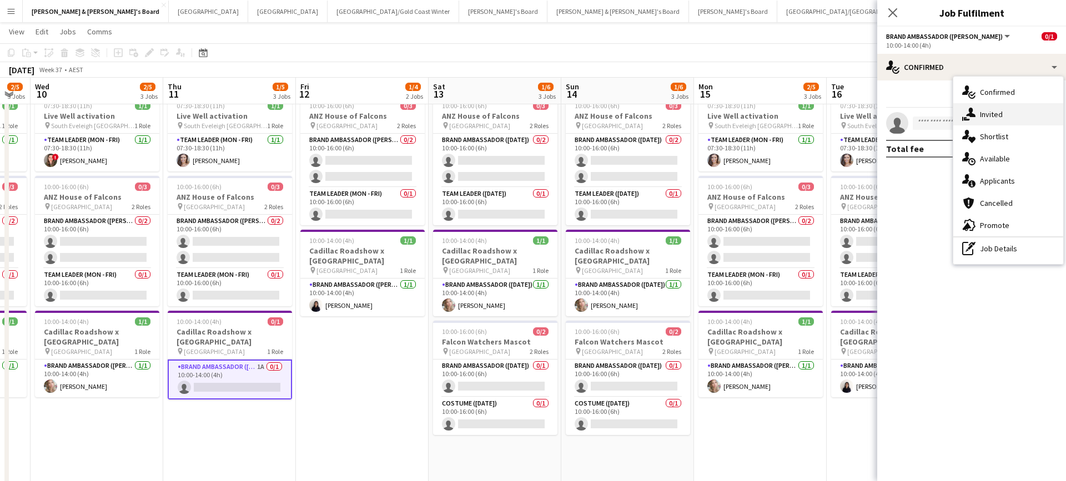
click at [1008, 109] on div "single-neutral-actions-share-1 Invited" at bounding box center [1008, 114] width 110 height 22
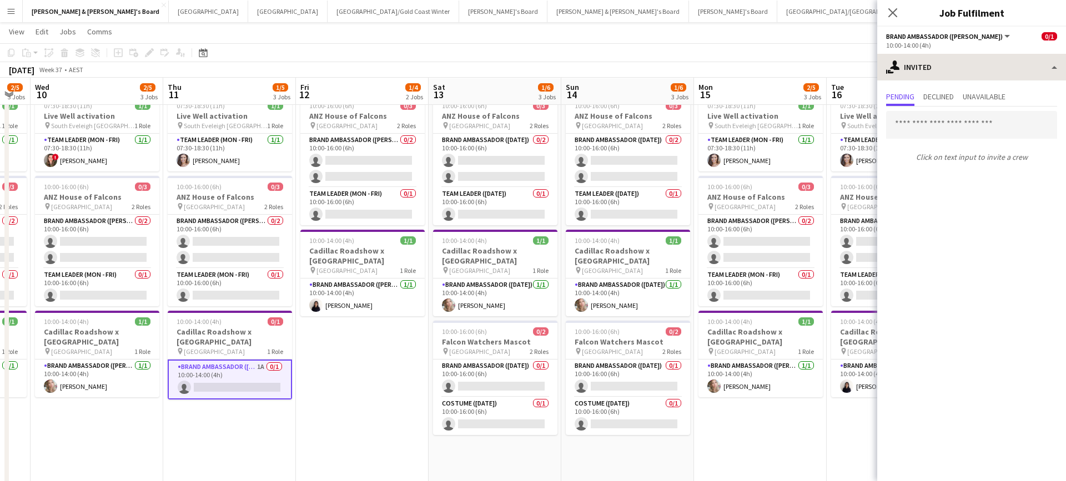
scroll to position [34, 0]
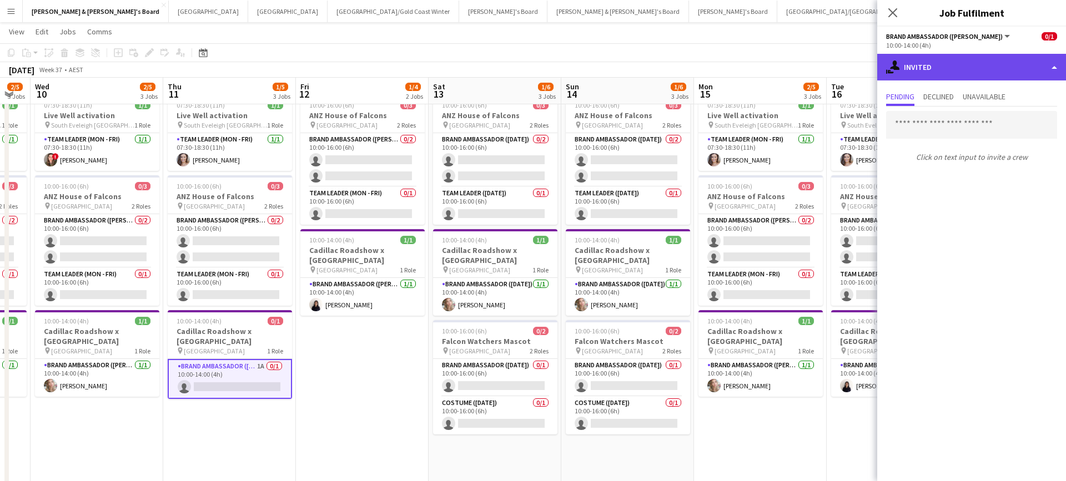
click at [971, 64] on div "single-neutral-actions-share-1 Invited" at bounding box center [971, 67] width 189 height 27
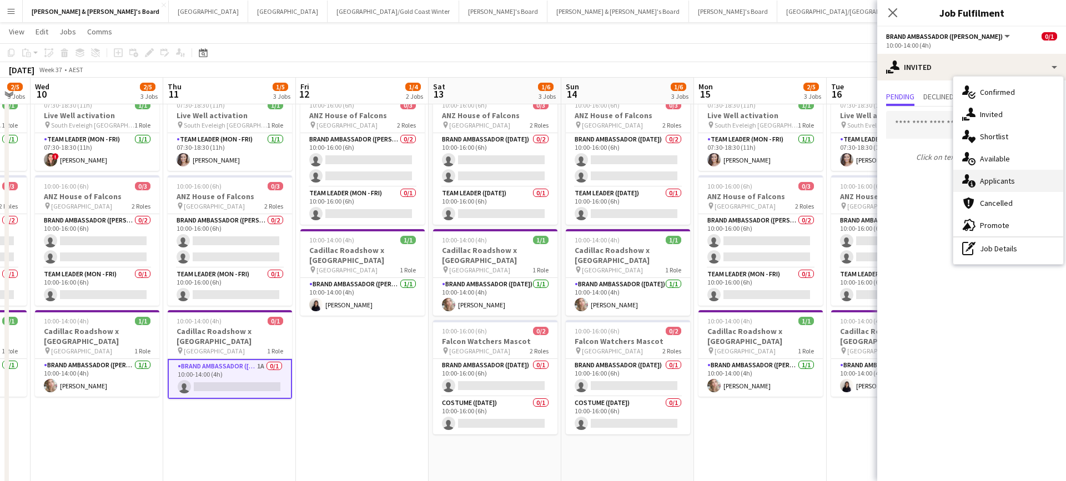
click at [1004, 178] on div "single-neutral-actions-information Applicants" at bounding box center [1008, 181] width 110 height 22
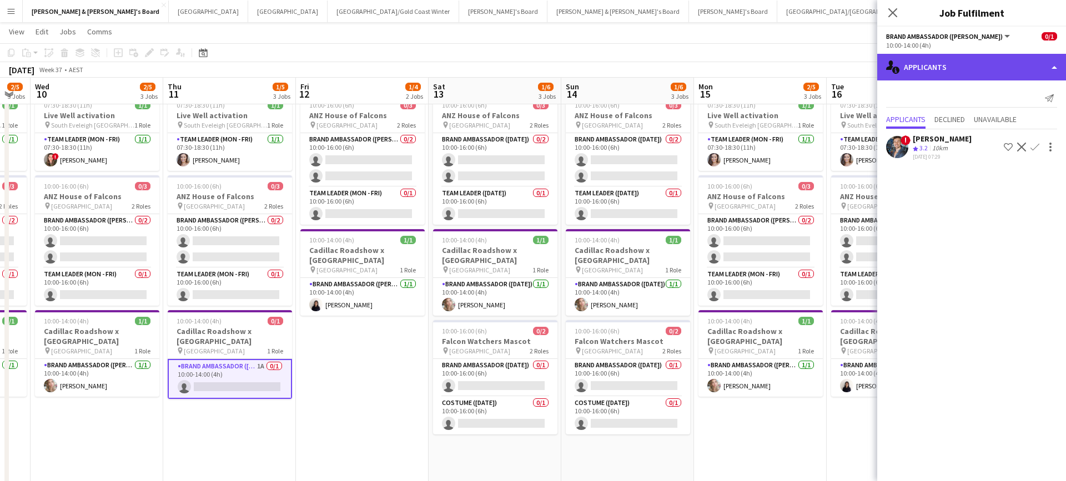
click at [956, 59] on div "single-neutral-actions-information Applicants" at bounding box center [971, 67] width 189 height 27
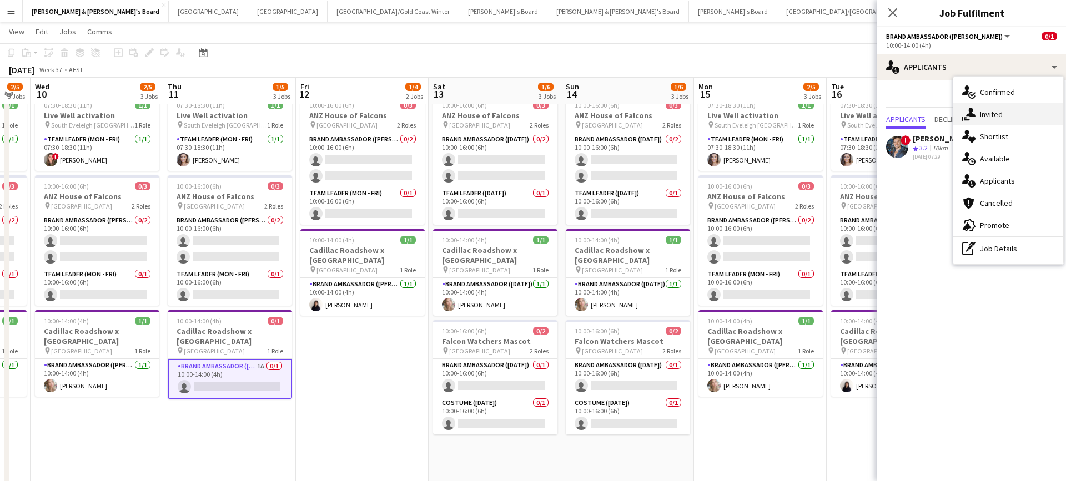
click at [988, 118] on div "single-neutral-actions-share-1 Invited" at bounding box center [1008, 114] width 110 height 22
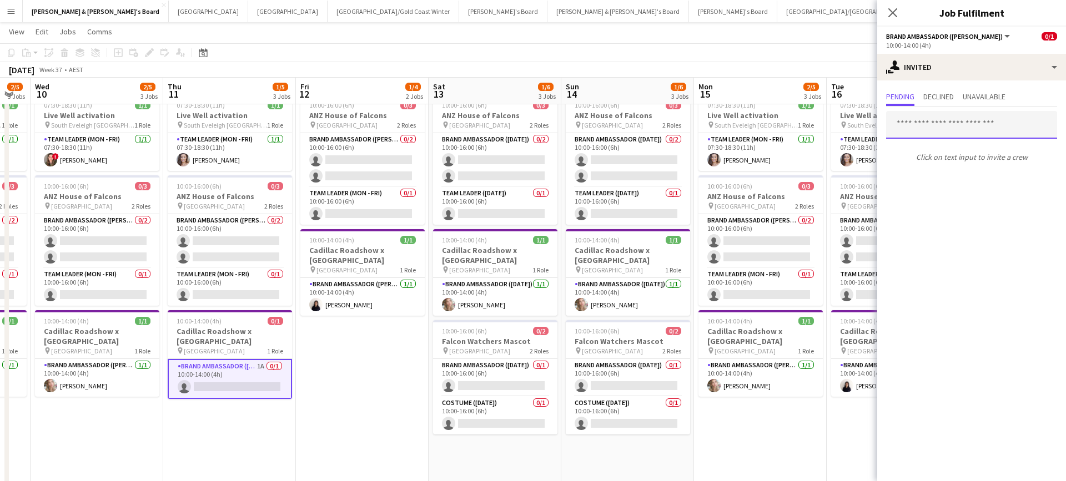
click at [939, 124] on input "text" at bounding box center [971, 125] width 171 height 28
type input "****"
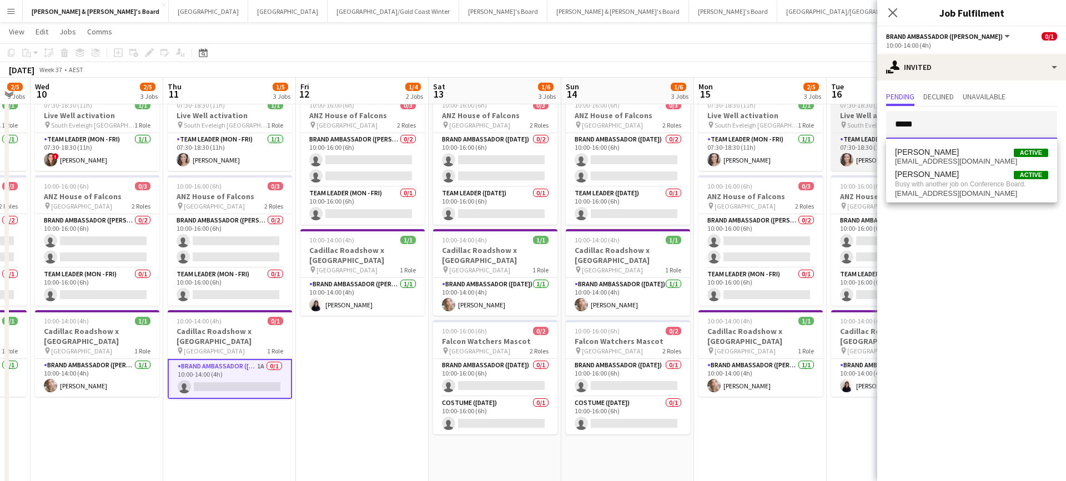
drag, startPoint x: 923, startPoint y: 125, endPoint x: 839, endPoint y: 118, distance: 84.7
click at [839, 118] on body "Menu Boards Boards Boards All jobs Status Workforce Workforce My Workforce Recr…" at bounding box center [533, 436] width 1066 height 940
type input "*"
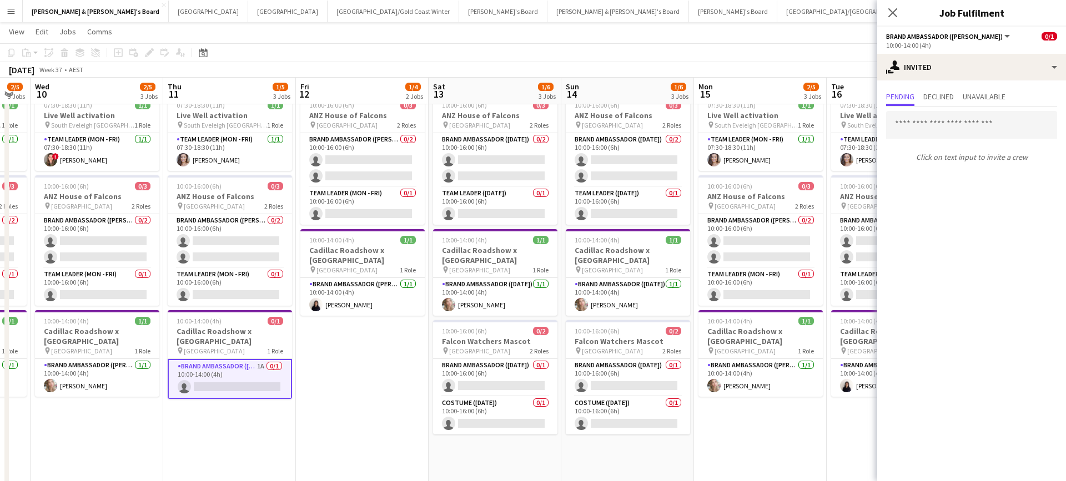
click at [761, 417] on app-date-cell "07:30-18:30 (11h) 1/1 Live Well activation pin South Eveleigh Sydney 1 Role Tea…" at bounding box center [760, 488] width 133 height 797
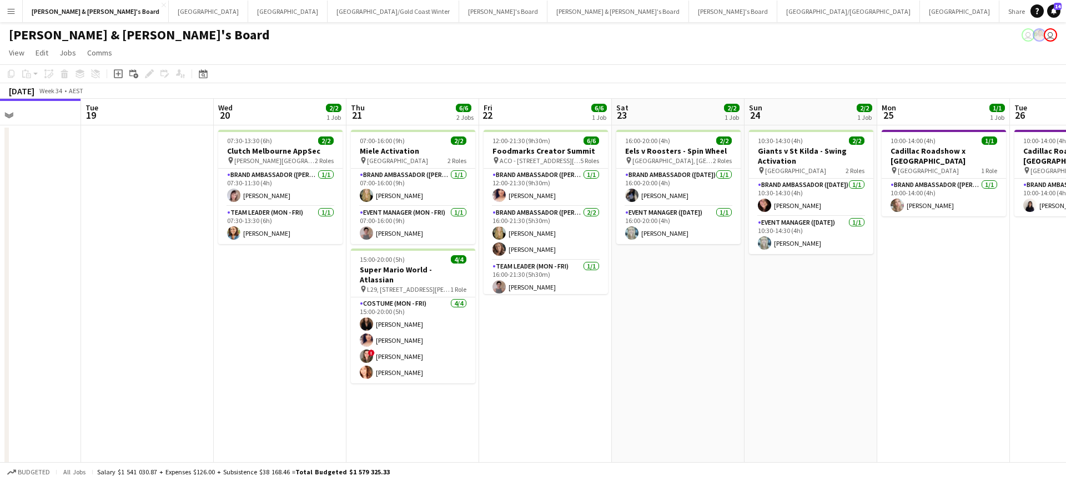
scroll to position [0, 453]
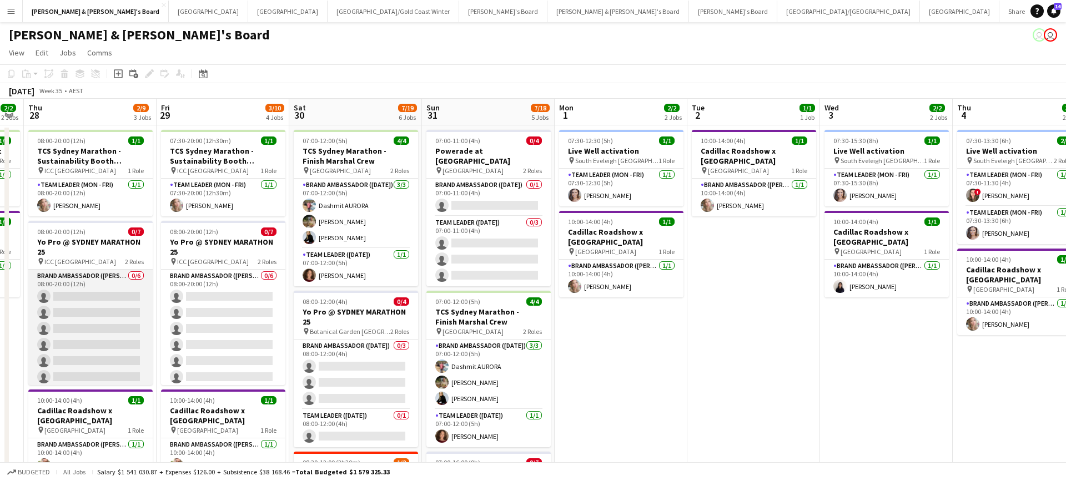
scroll to position [0, 384]
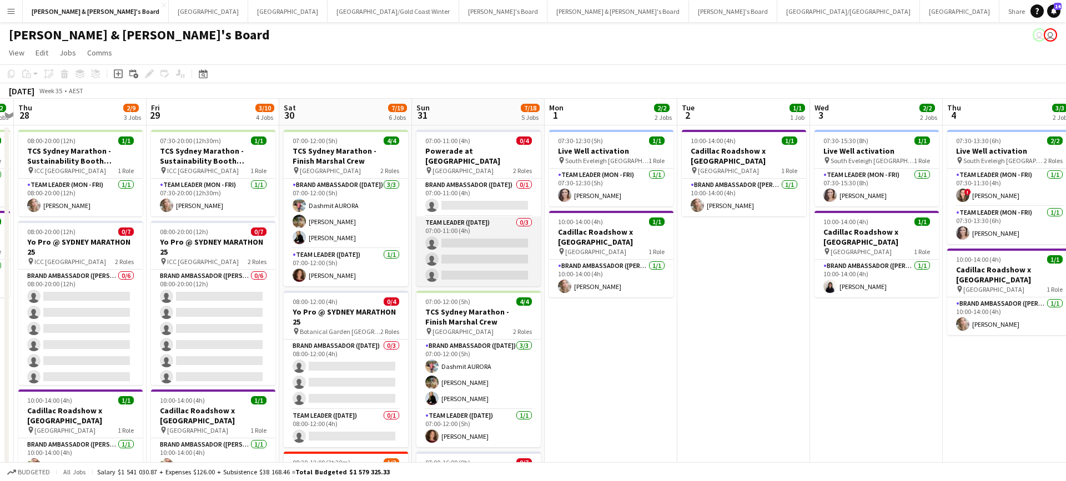
click at [475, 242] on app-card-role "Team Leader ([DATE]) 0/3 07:00-11:00 (4h) single-neutral-actions single-neutral…" at bounding box center [478, 252] width 124 height 70
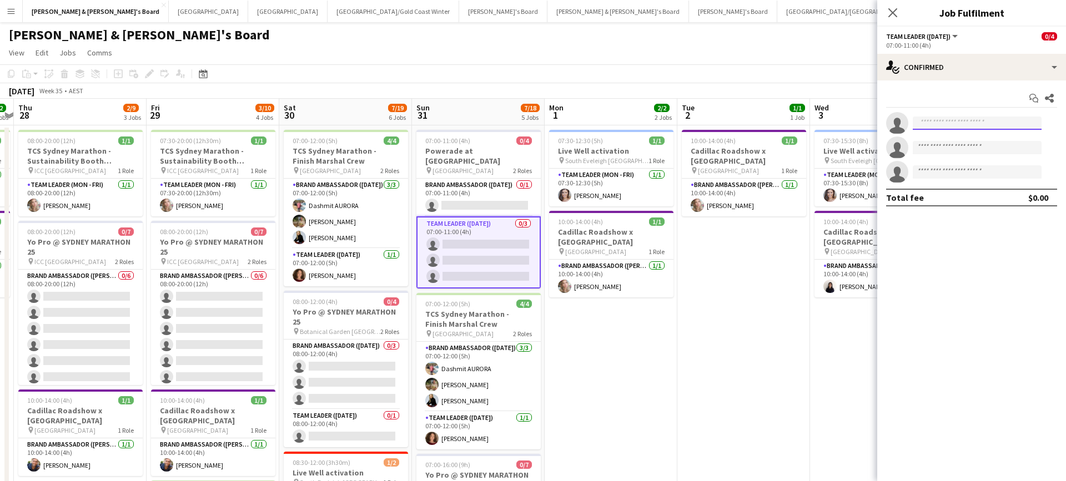
click at [953, 123] on input at bounding box center [977, 123] width 129 height 13
type input "*"
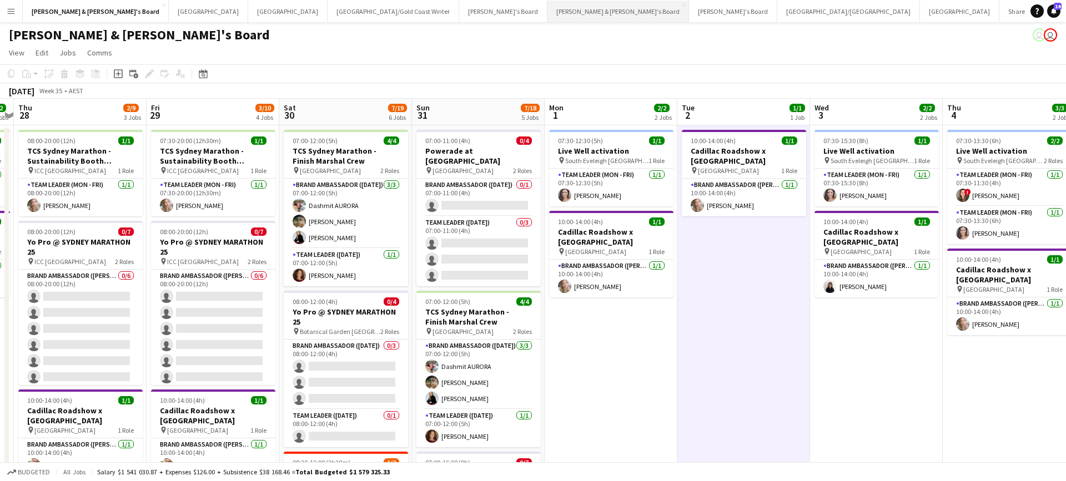
click at [547, 12] on button "[PERSON_NAME] & [PERSON_NAME]'s Board Close" at bounding box center [618, 12] width 142 height 22
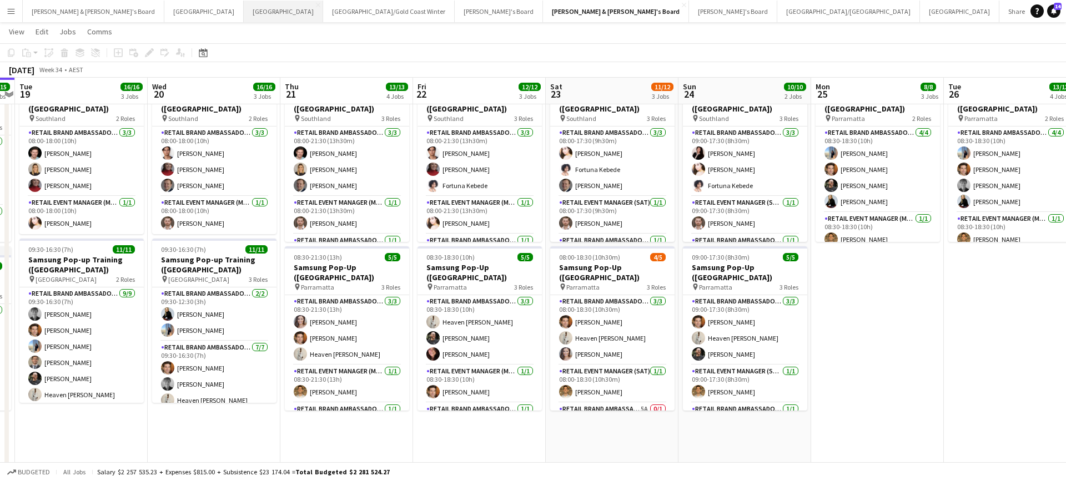
scroll to position [0, 324]
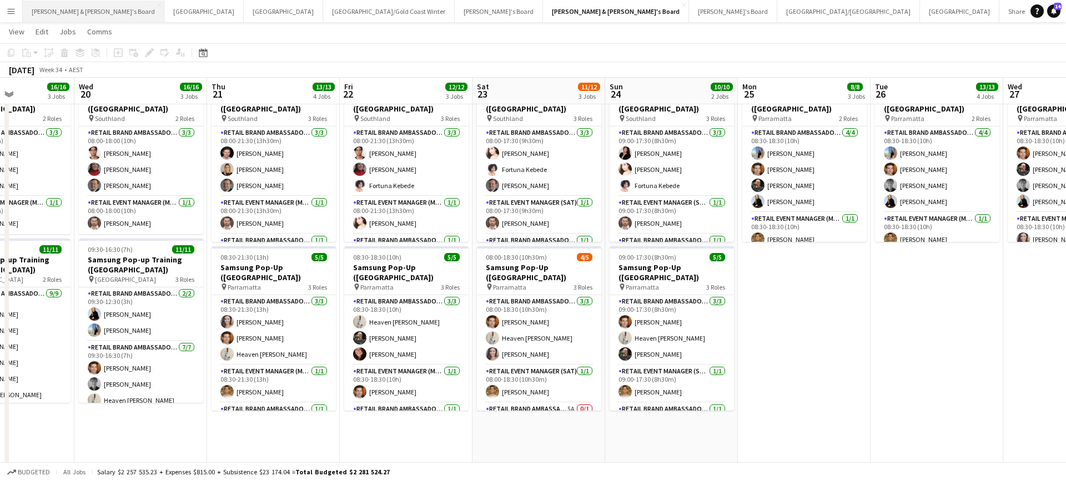
click at [42, 7] on button "[PERSON_NAME] & [PERSON_NAME]'s Board Close" at bounding box center [94, 12] width 142 height 22
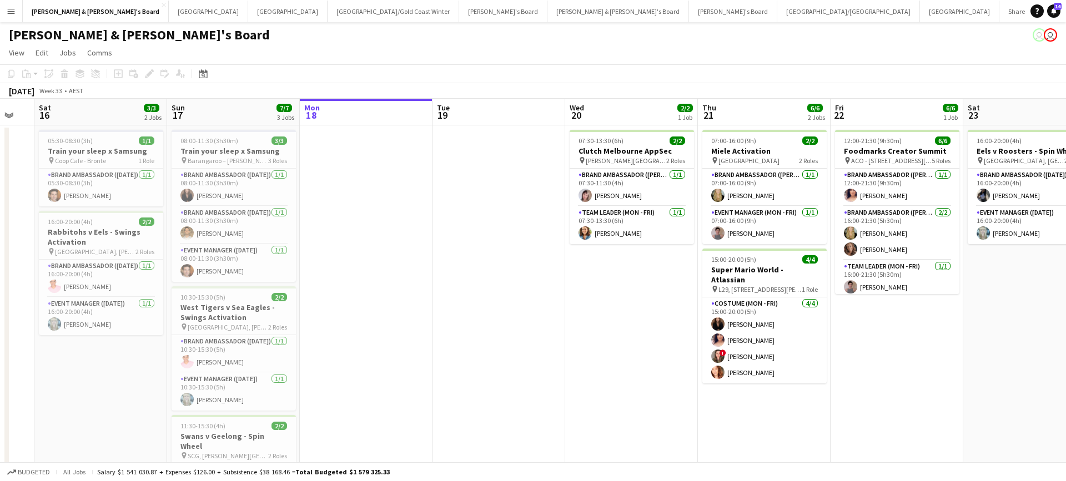
scroll to position [0, 280]
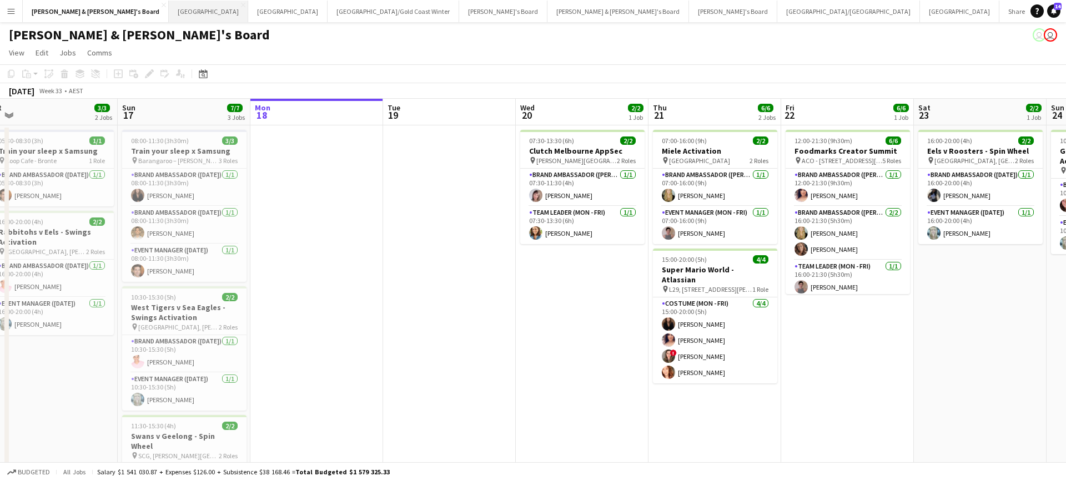
click at [169, 8] on button "Sydney Close" at bounding box center [208, 12] width 79 height 22
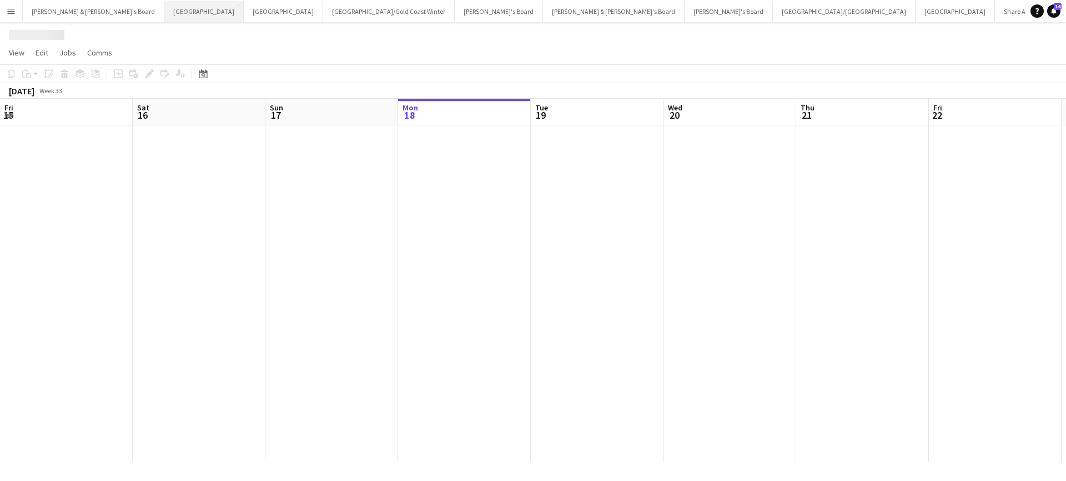
click at [164, 8] on button "Sydney Close" at bounding box center [203, 12] width 79 height 22
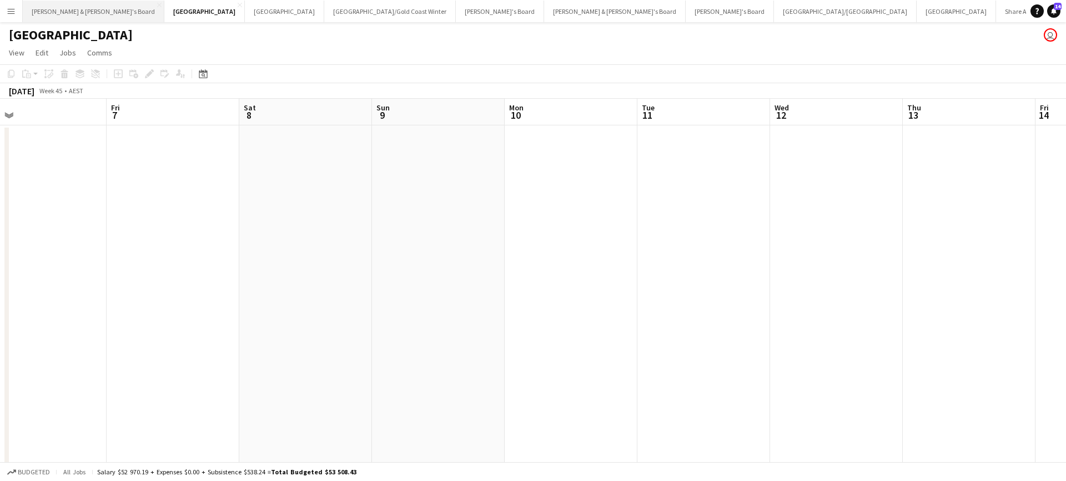
click at [76, 13] on button "[PERSON_NAME] & [PERSON_NAME]'s Board Close" at bounding box center [94, 12] width 142 height 22
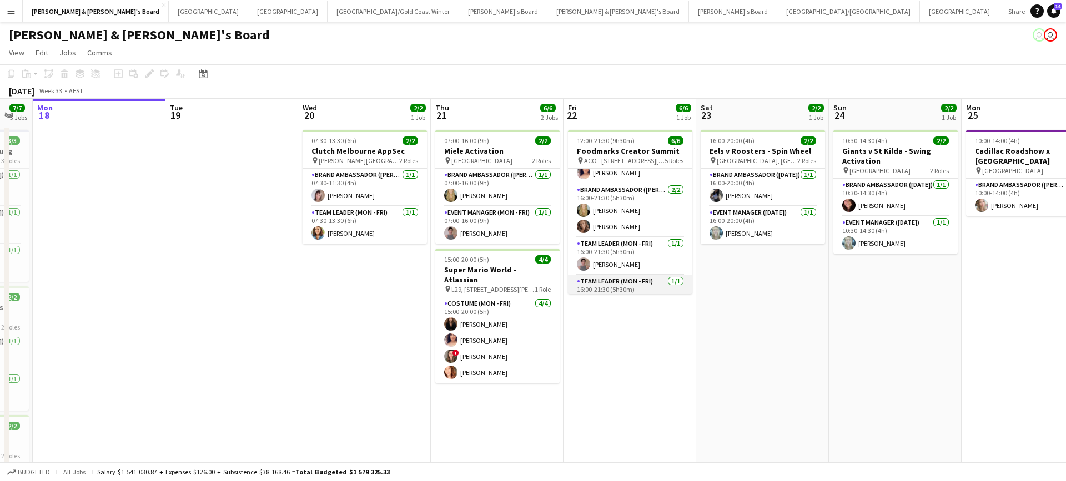
scroll to position [12, 0]
